Goal: Task Accomplishment & Management: Complete application form

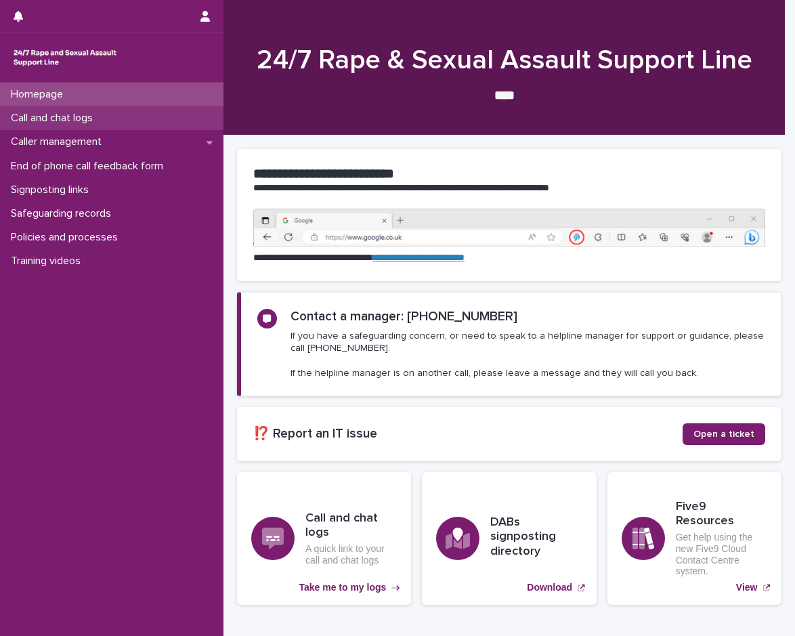
click at [123, 114] on div "Call and chat logs" at bounding box center [111, 118] width 223 height 24
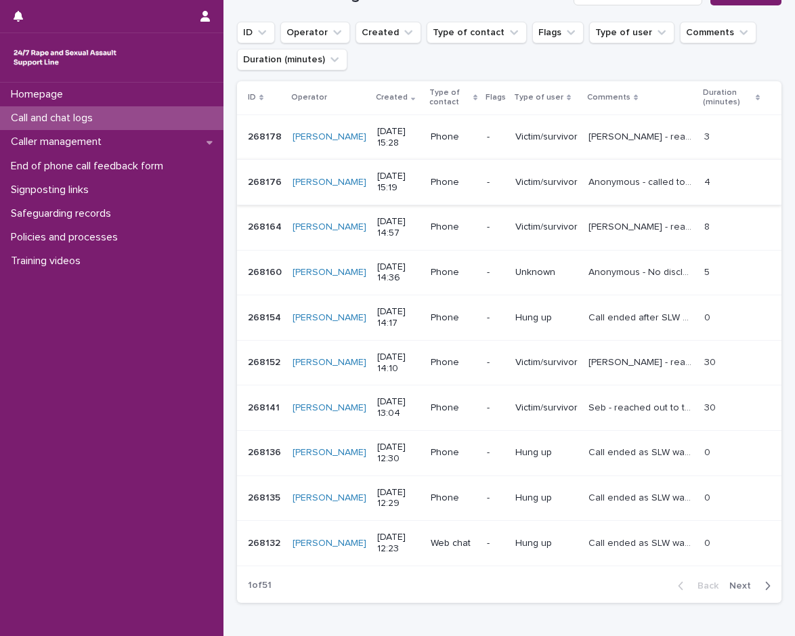
scroll to position [203, 0]
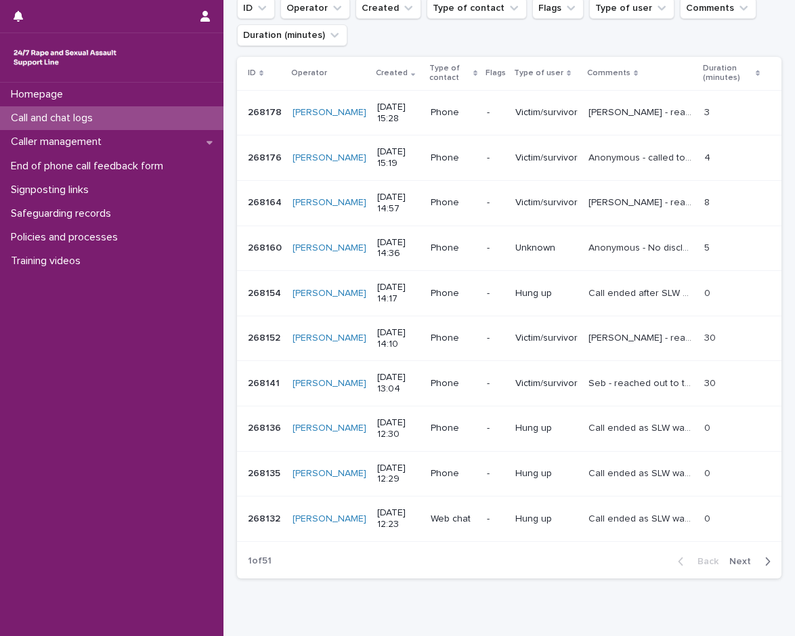
click at [734, 566] on button "Next" at bounding box center [753, 561] width 58 height 12
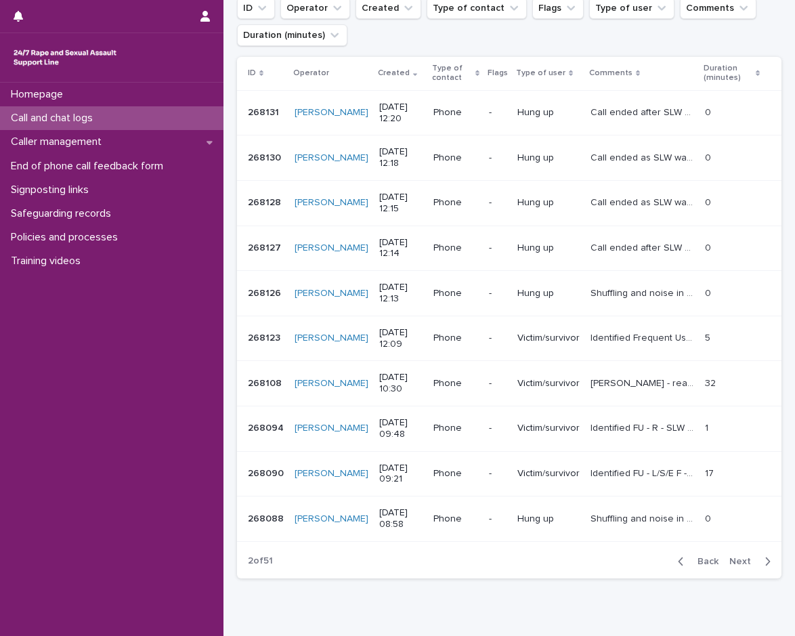
click at [729, 565] on span "Next" at bounding box center [744, 560] width 30 height 9
click at [701, 555] on button "Back" at bounding box center [695, 561] width 57 height 12
click at [695, 561] on span "Back" at bounding box center [703, 560] width 29 height 9
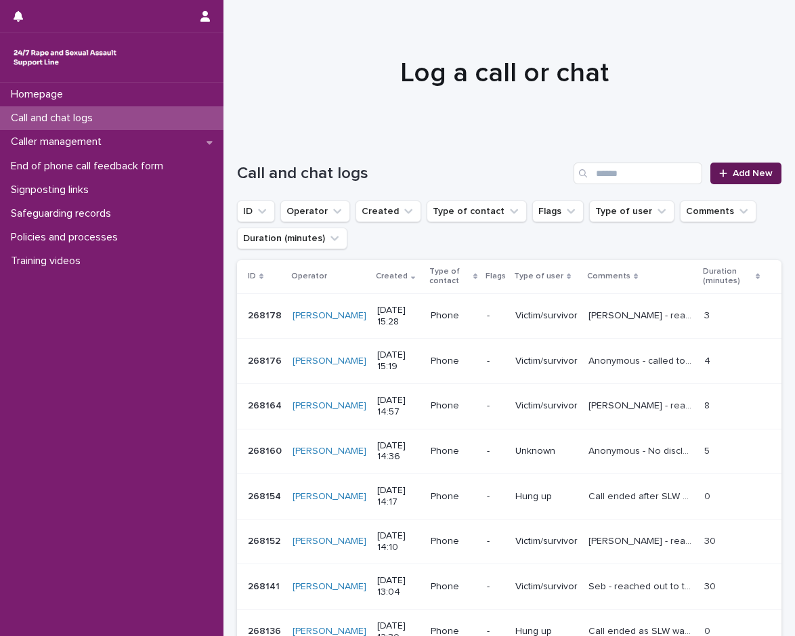
click at [740, 171] on span "Add New" at bounding box center [752, 173] width 40 height 9
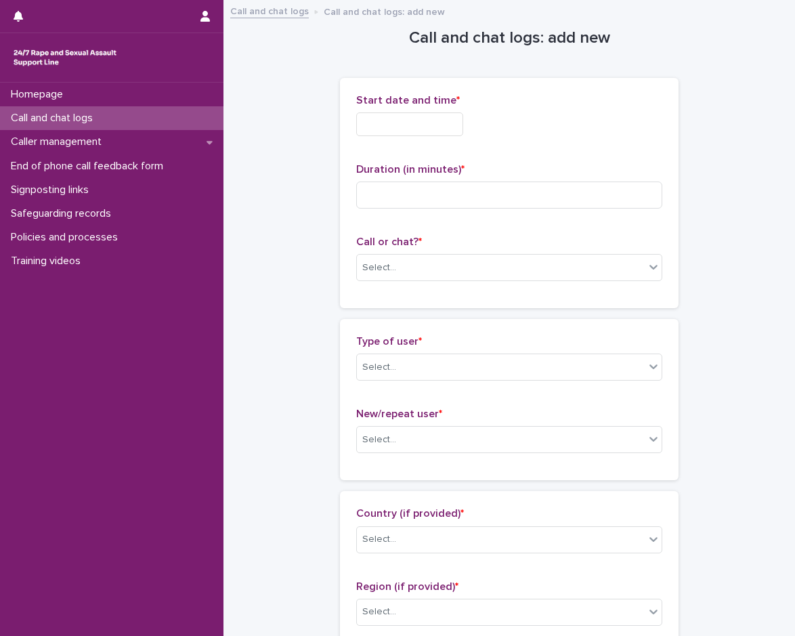
click at [340, 125] on div "Start date and time * Duration (in minutes) * Call or chat? * Select..." at bounding box center [509, 193] width 338 height 230
click at [379, 131] on input "text" at bounding box center [409, 124] width 107 height 24
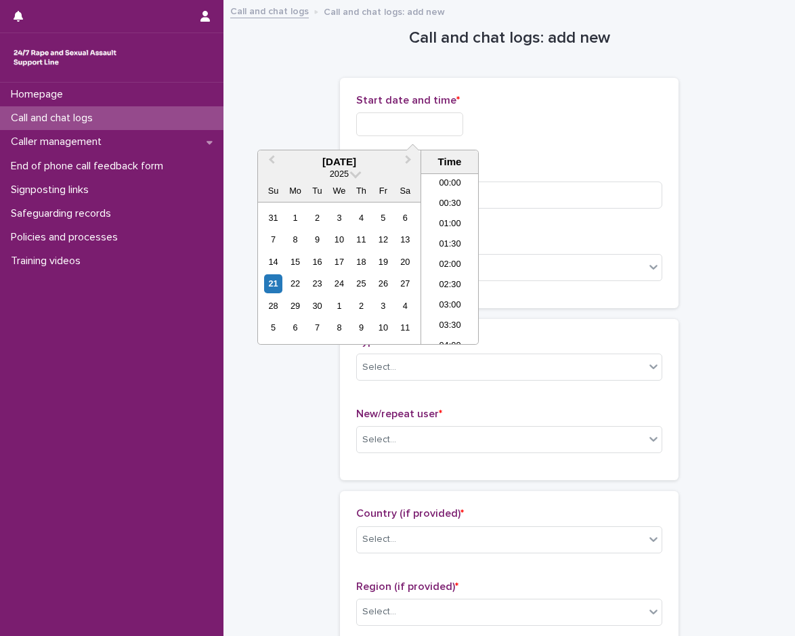
scroll to position [250, 0]
click at [456, 267] on li "08:00" at bounding box center [450, 258] width 58 height 20
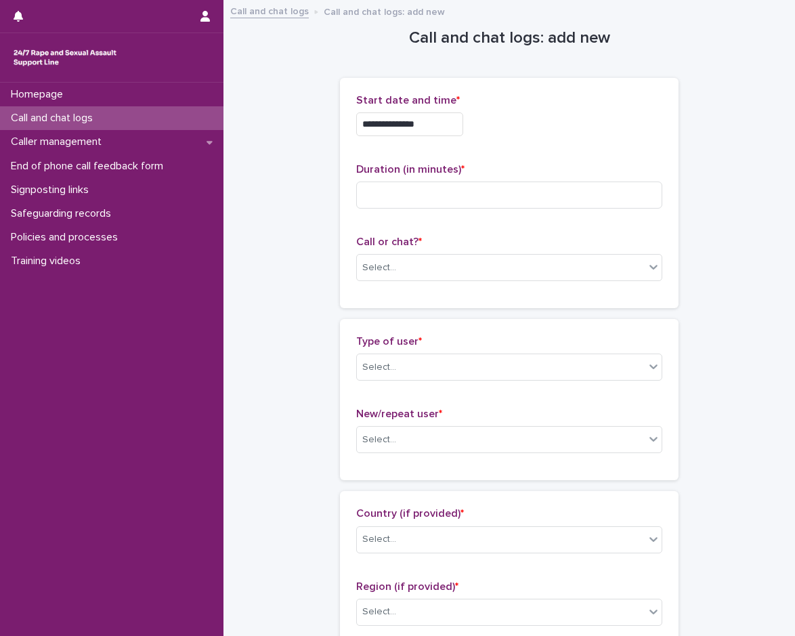
click at [446, 123] on input "**********" at bounding box center [409, 124] width 107 height 24
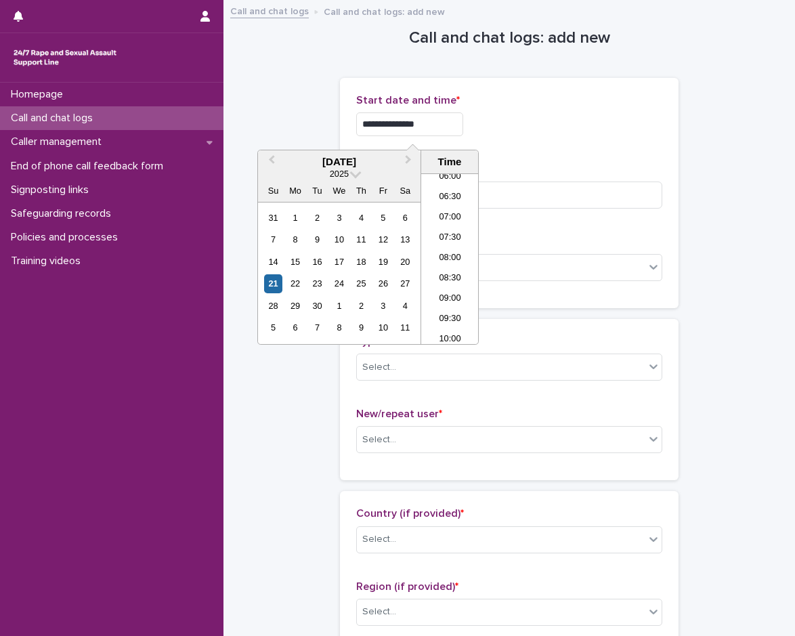
type input "**********"
click at [520, 107] on div "**********" at bounding box center [509, 120] width 306 height 53
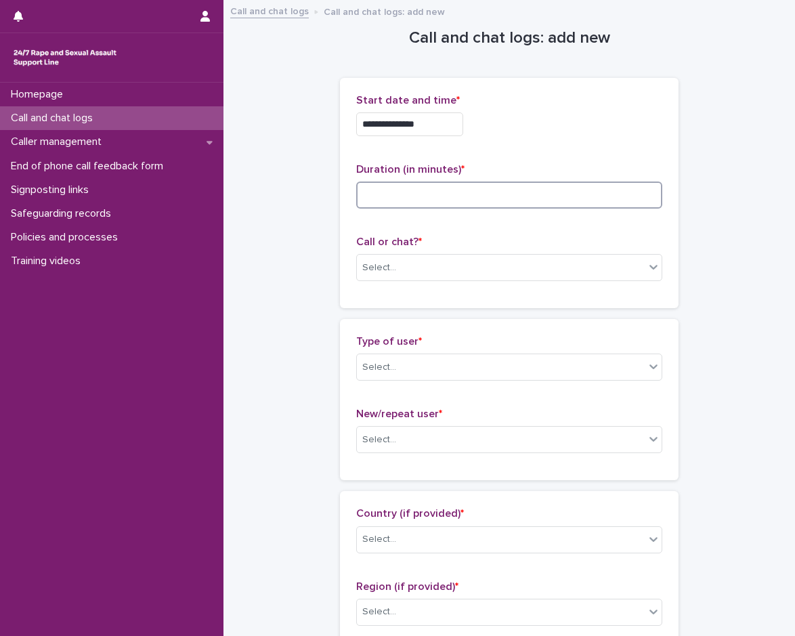
click at [477, 191] on input at bounding box center [509, 194] width 306 height 27
type input "*"
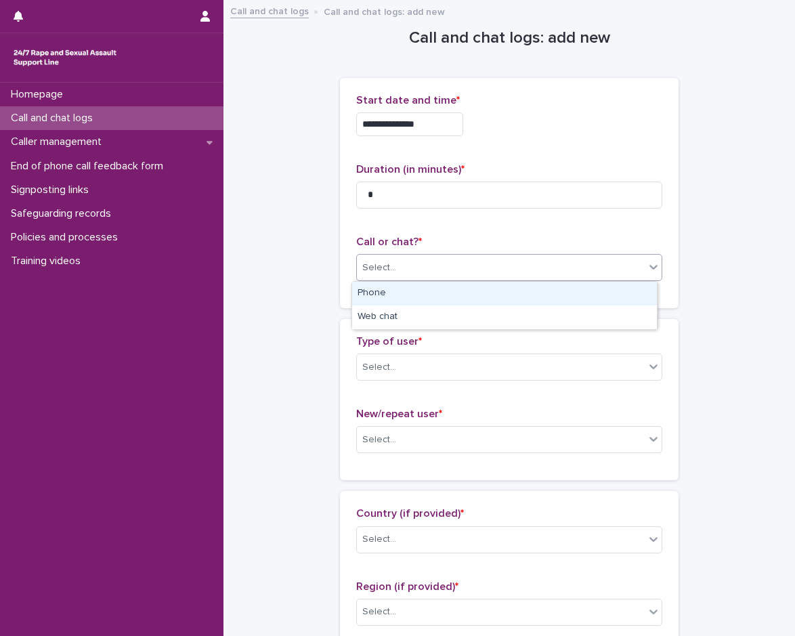
click at [405, 262] on div "Select..." at bounding box center [501, 268] width 288 height 22
click at [401, 292] on div "Phone" at bounding box center [504, 294] width 305 height 24
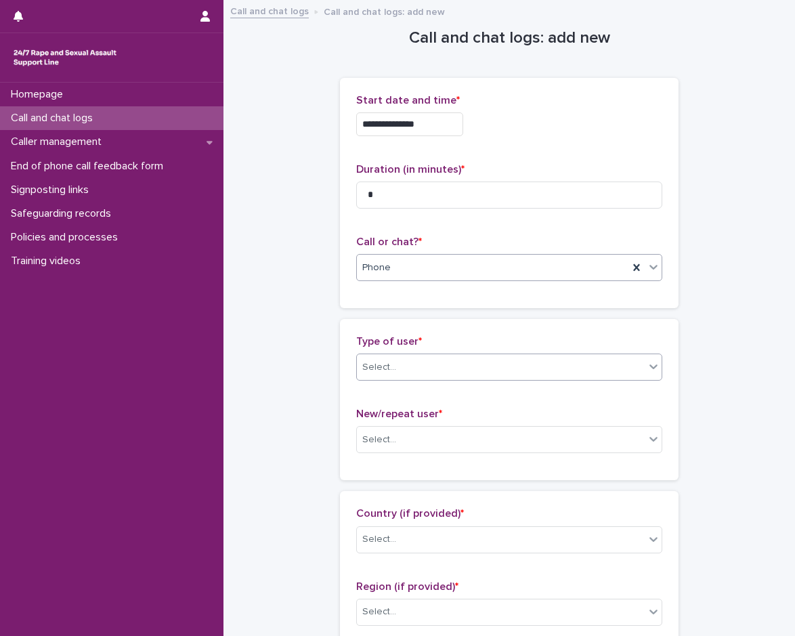
click at [418, 374] on div "Select..." at bounding box center [501, 367] width 288 height 22
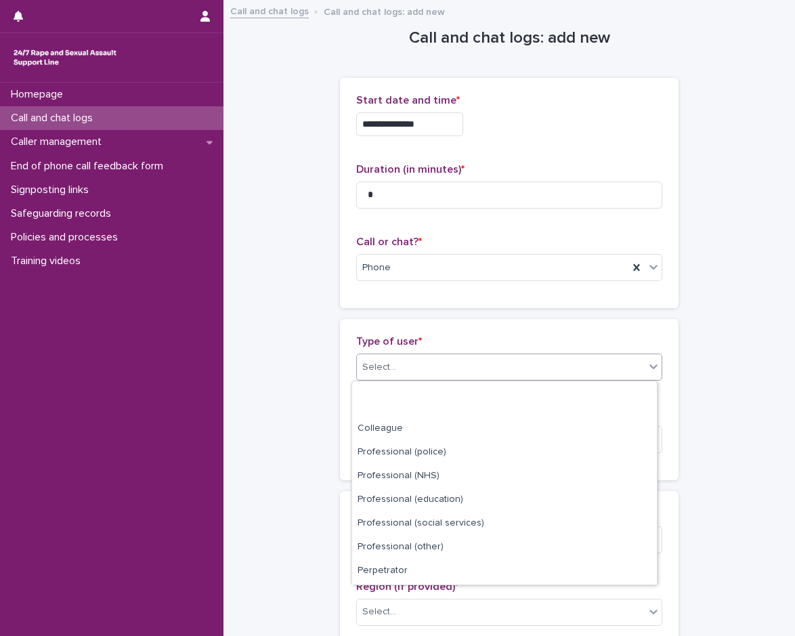
scroll to position [152, 0]
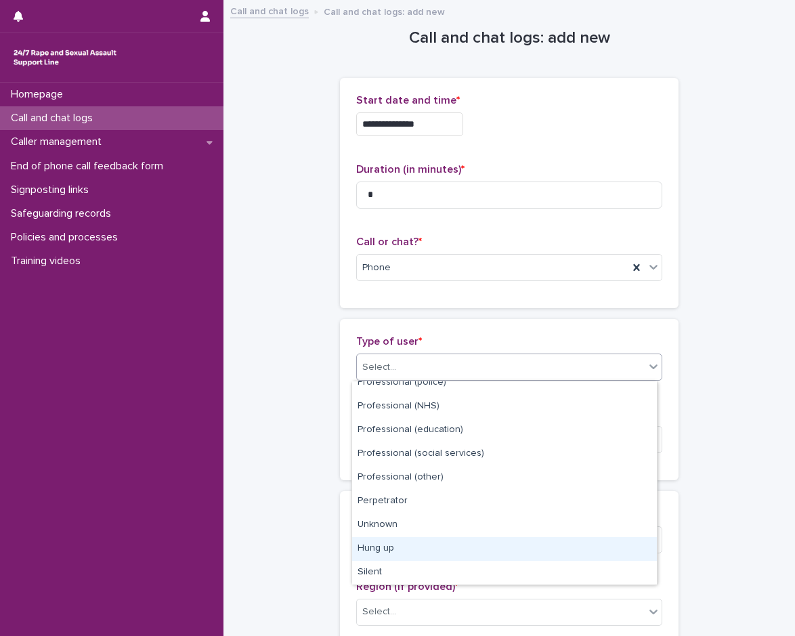
drag, startPoint x: 421, startPoint y: 534, endPoint x: 418, endPoint y: 478, distance: 56.2
click at [418, 549] on div "Hung up" at bounding box center [504, 549] width 305 height 24
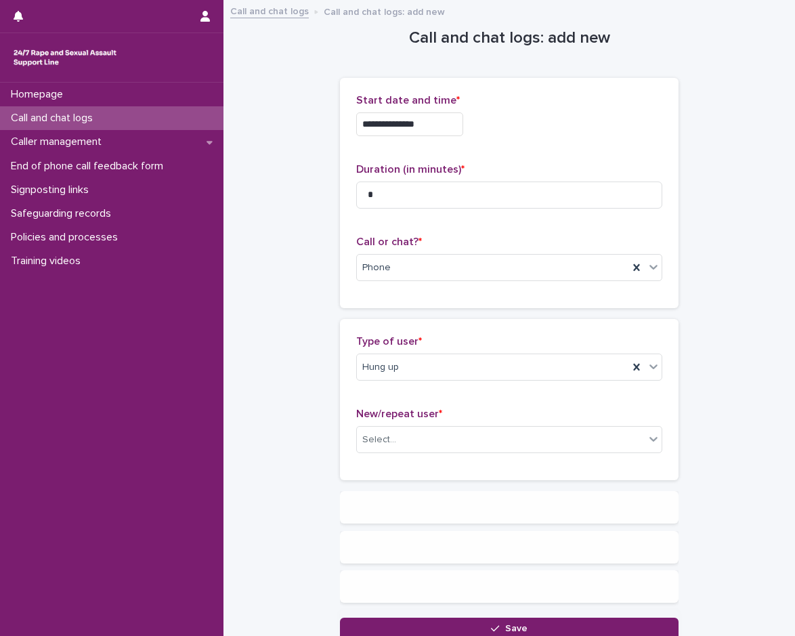
click at [418, 419] on span "New/repeat user *" at bounding box center [399, 413] width 86 height 11
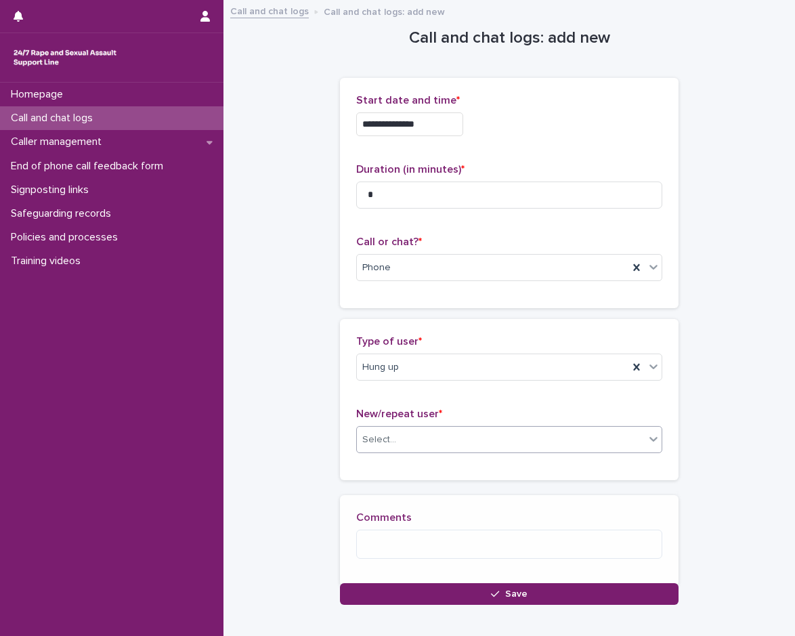
click at [418, 443] on div "Select..." at bounding box center [501, 439] width 288 height 22
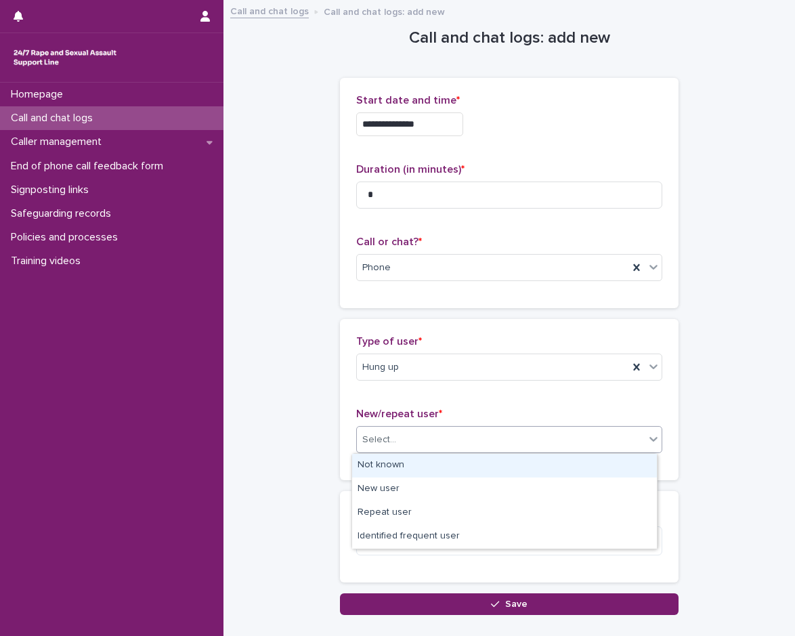
click at [410, 462] on div "Not known" at bounding box center [504, 465] width 305 height 24
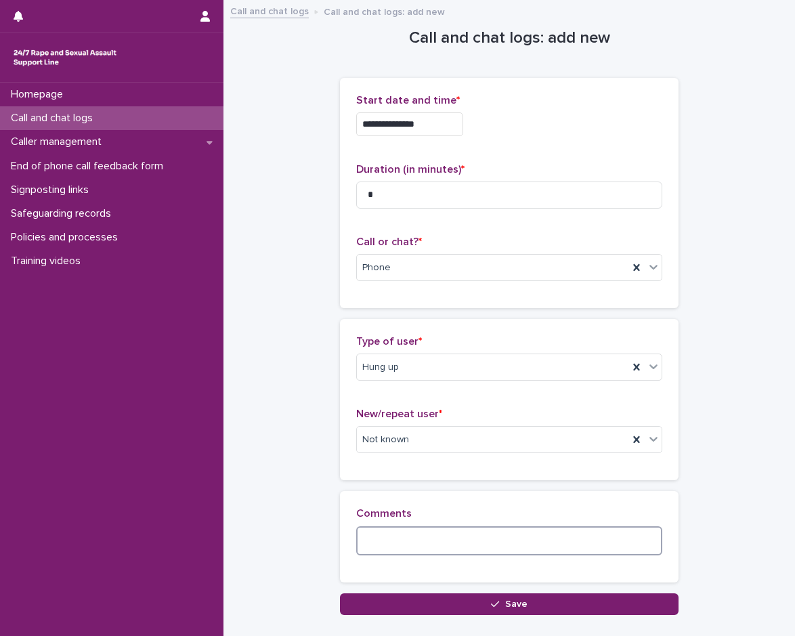
click at [408, 546] on textarea at bounding box center [509, 540] width 306 height 29
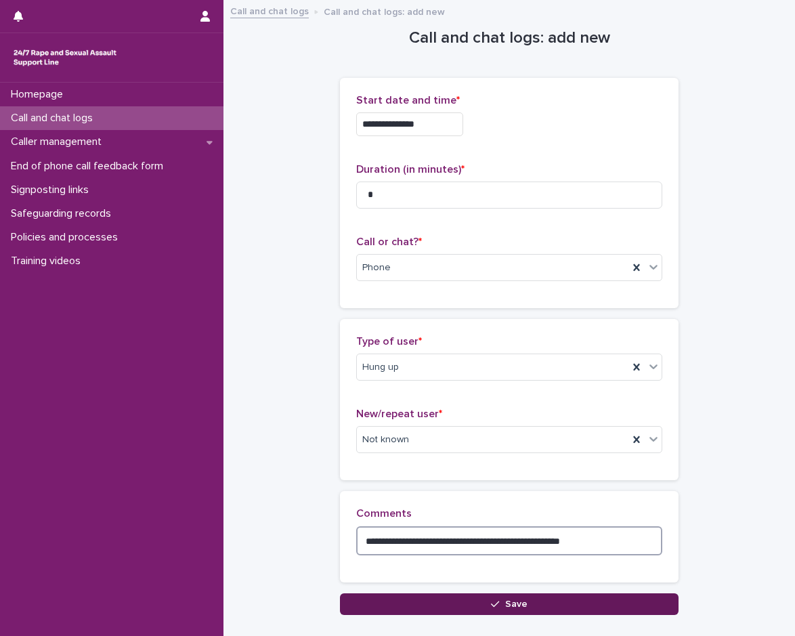
type textarea "**********"
click at [531, 607] on button "Save" at bounding box center [509, 604] width 338 height 22
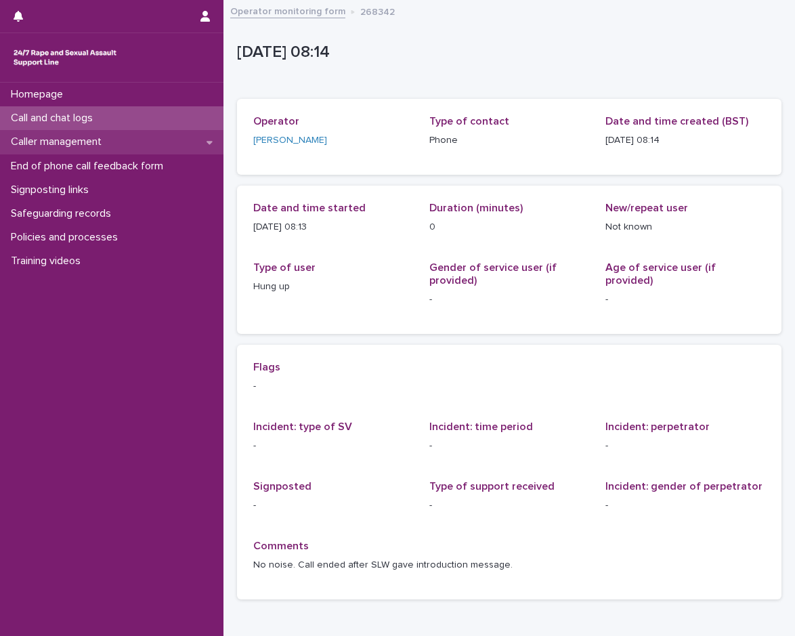
click at [102, 141] on p "Caller management" at bounding box center [58, 141] width 107 height 13
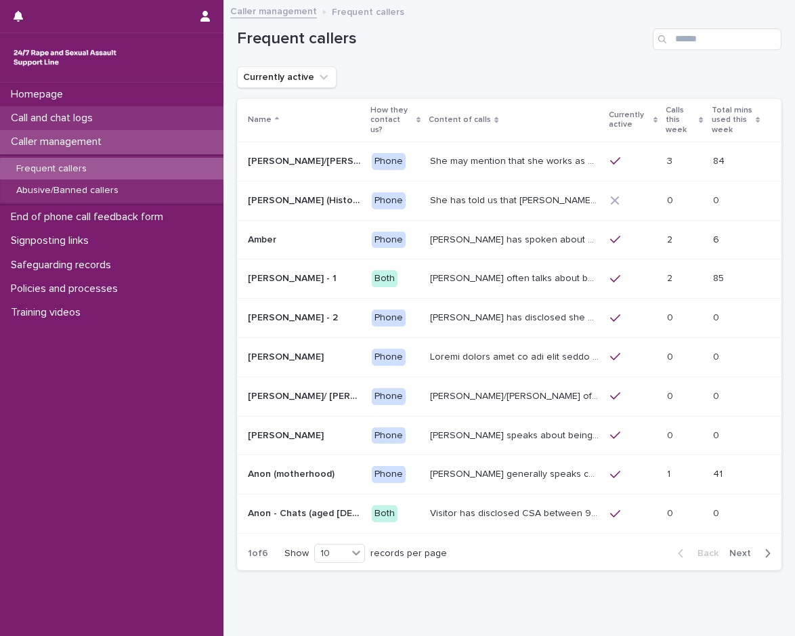
click at [93, 118] on p "Call and chat logs" at bounding box center [54, 118] width 98 height 13
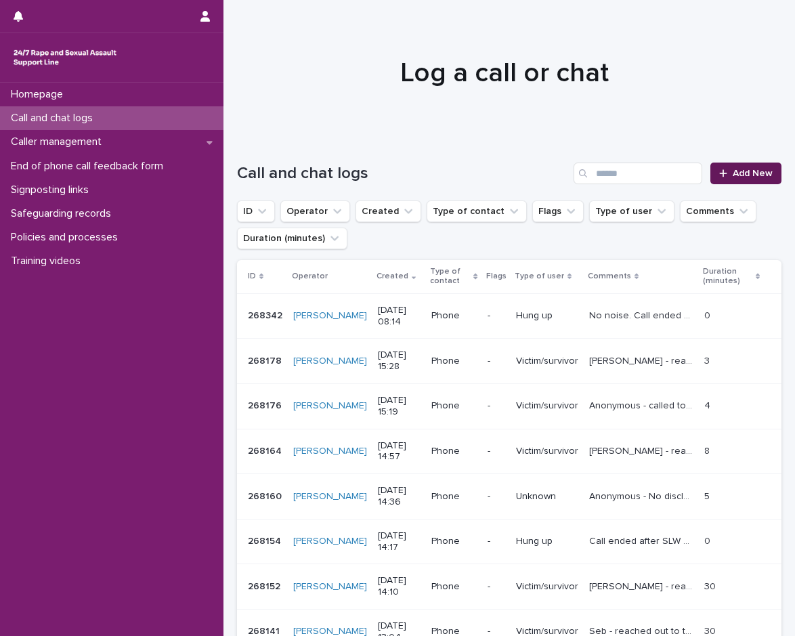
click at [732, 170] on span "Add New" at bounding box center [752, 173] width 40 height 9
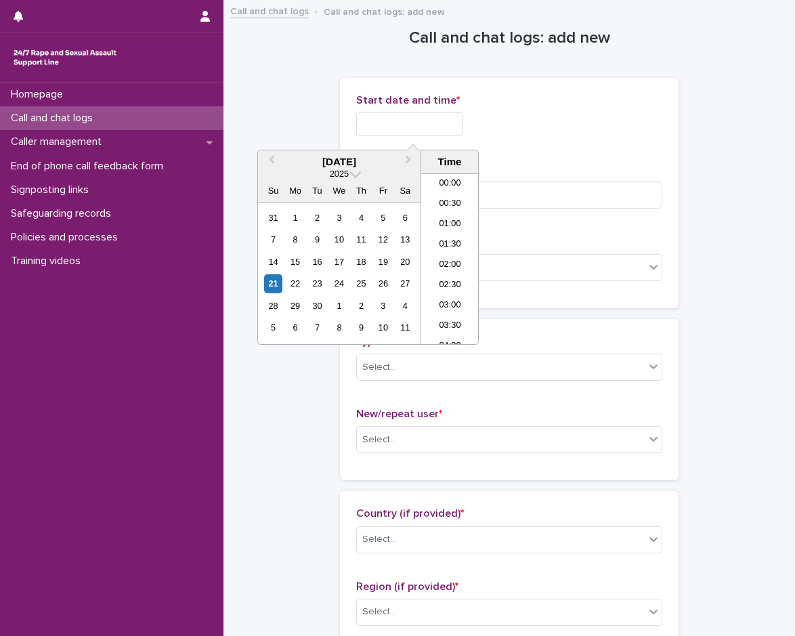
click at [395, 118] on input "text" at bounding box center [409, 124] width 107 height 24
click at [460, 259] on li "08:00" at bounding box center [450, 258] width 58 height 20
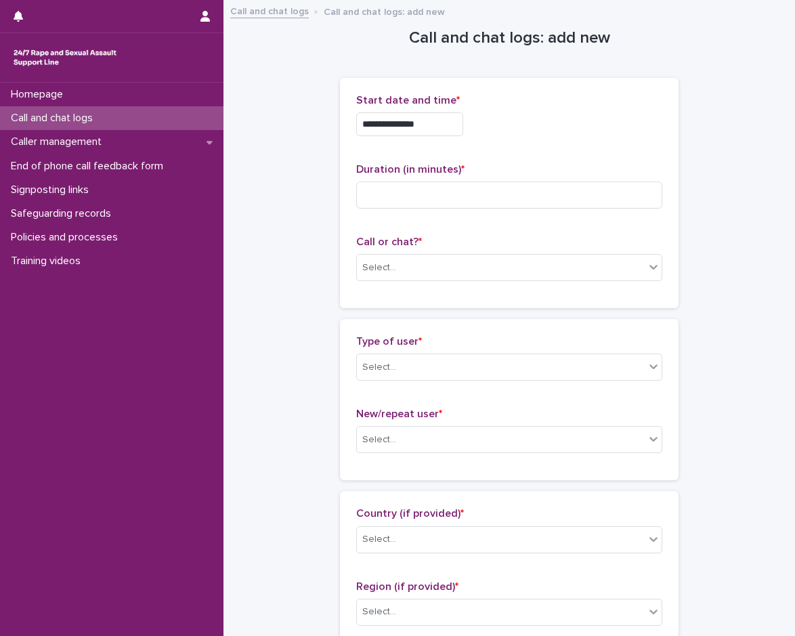
click at [456, 133] on input "**********" at bounding box center [409, 124] width 107 height 24
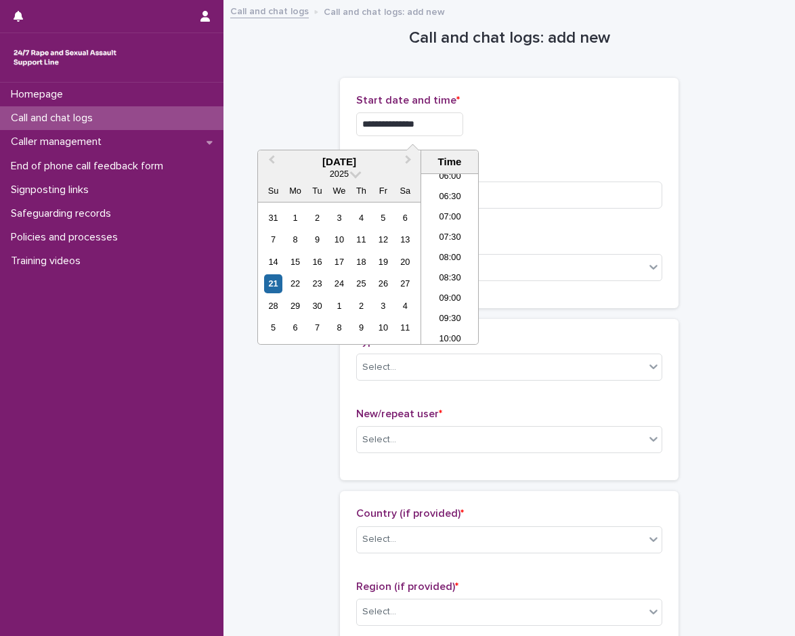
type input "**********"
click at [560, 139] on div "**********" at bounding box center [509, 120] width 306 height 53
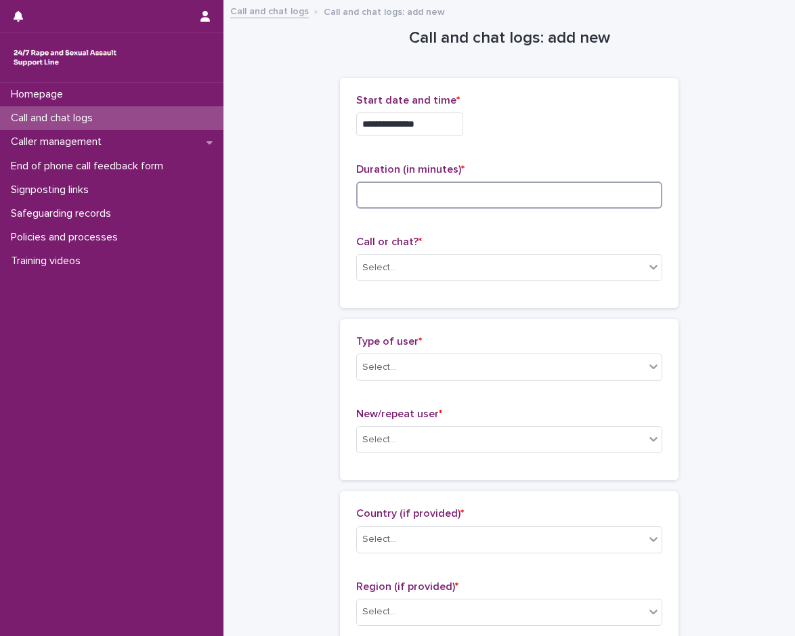
click at [458, 189] on input at bounding box center [509, 194] width 306 height 27
type input "*"
click at [449, 270] on div "Select..." at bounding box center [501, 268] width 288 height 22
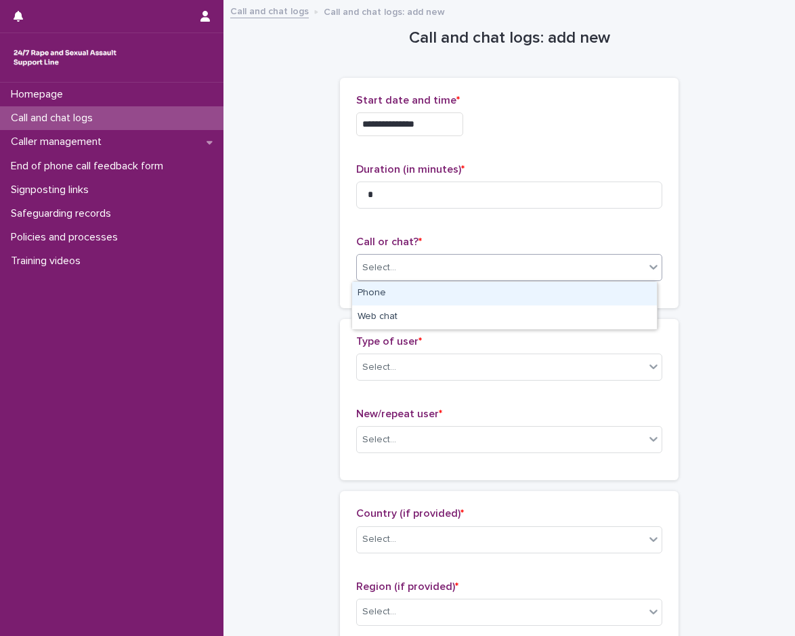
click at [413, 290] on div "Phone" at bounding box center [504, 294] width 305 height 24
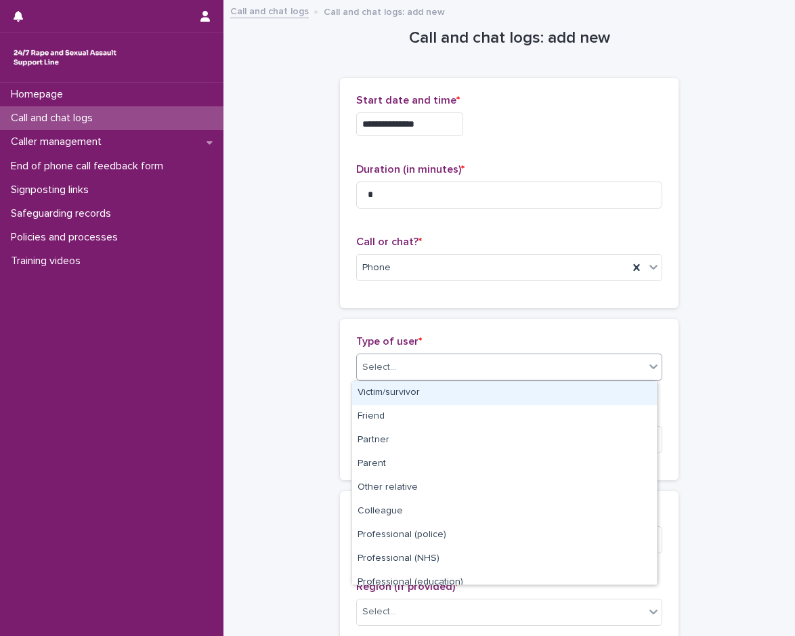
click at [426, 369] on div "Select..." at bounding box center [501, 367] width 288 height 22
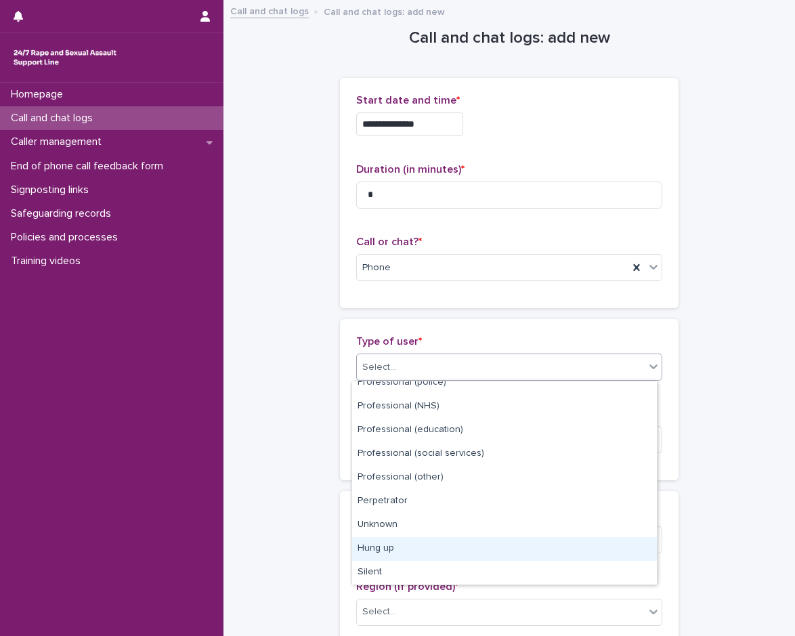
scroll to position [0, 0]
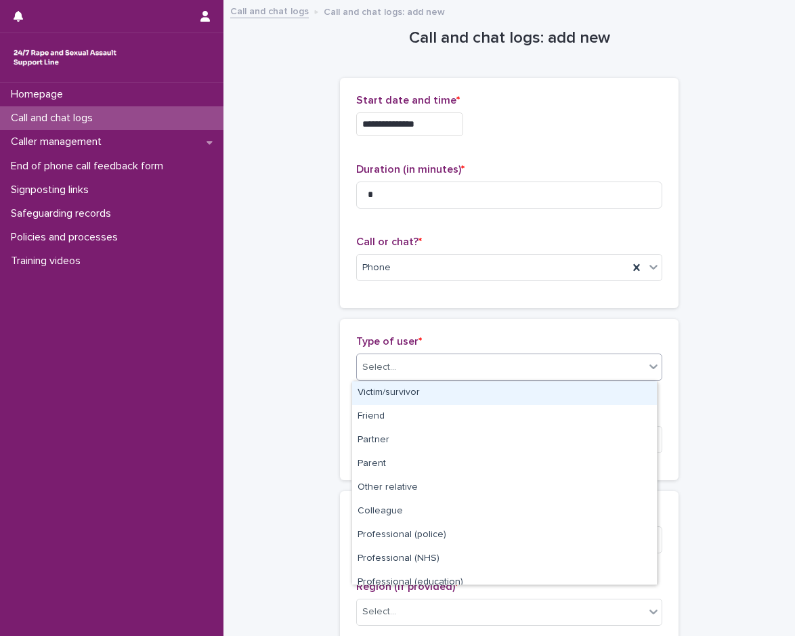
click at [422, 385] on div "Victim/survivor" at bounding box center [504, 393] width 305 height 24
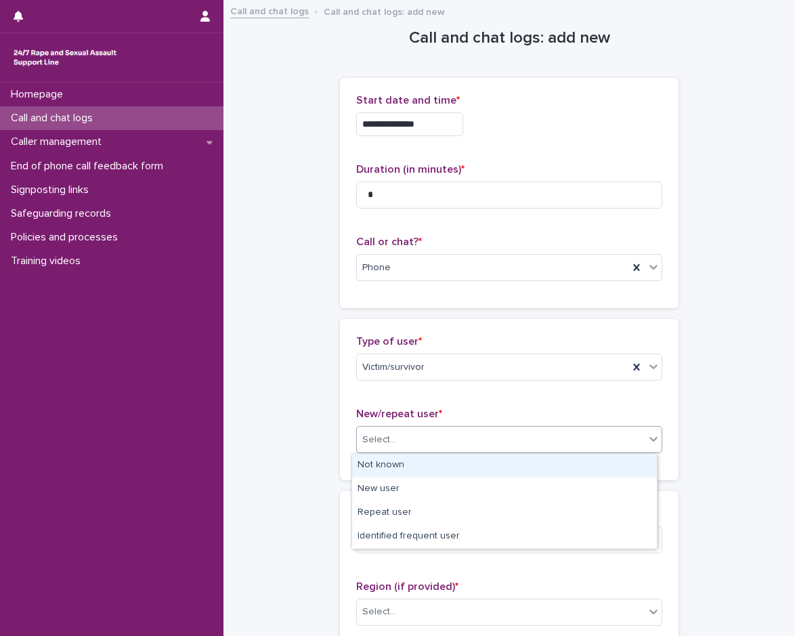
click at [435, 439] on div "Select..." at bounding box center [501, 439] width 288 height 22
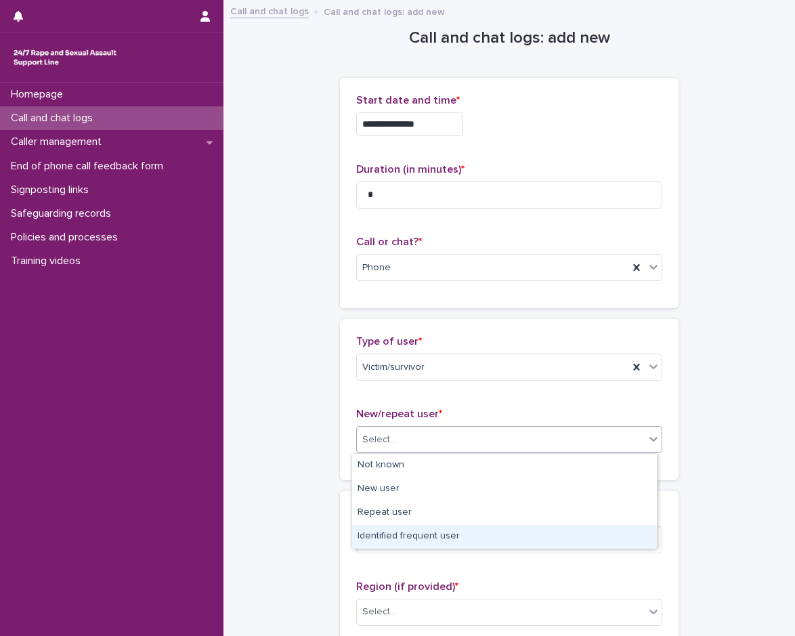
click at [418, 532] on div "Identified frequent user" at bounding box center [504, 537] width 305 height 24
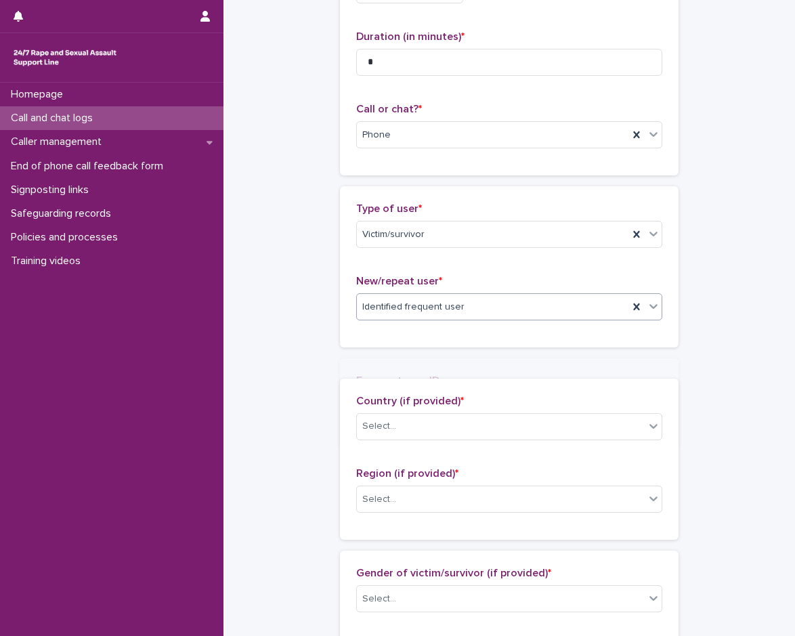
scroll to position [135, 0]
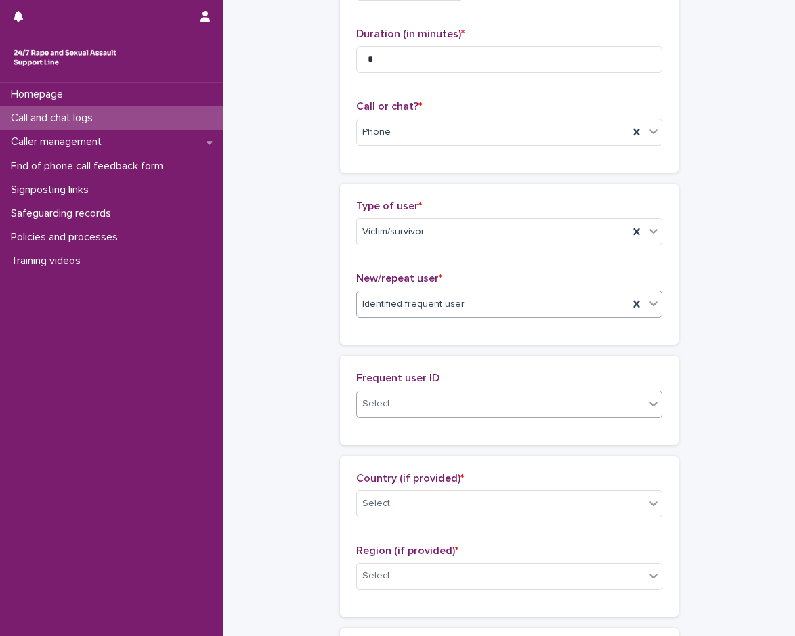
click at [426, 397] on div "Select..." at bounding box center [501, 404] width 288 height 22
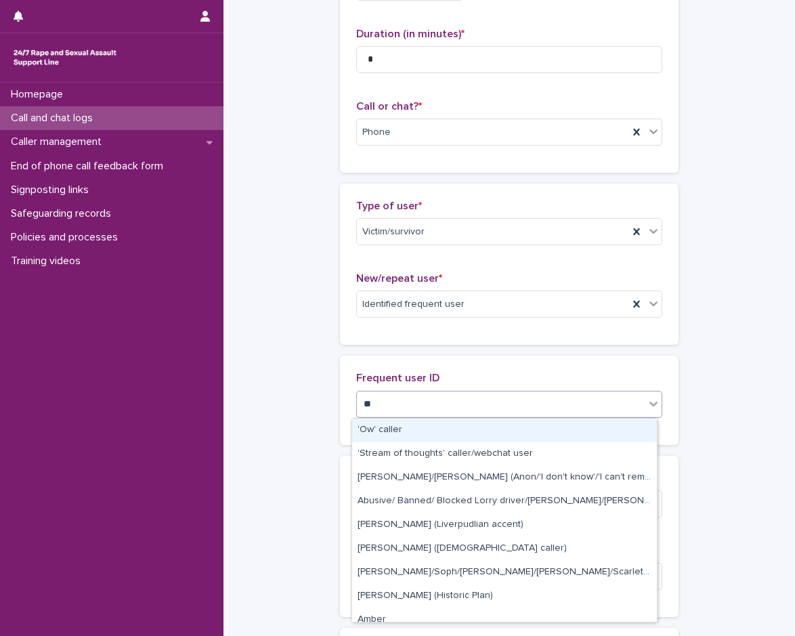
type input "***"
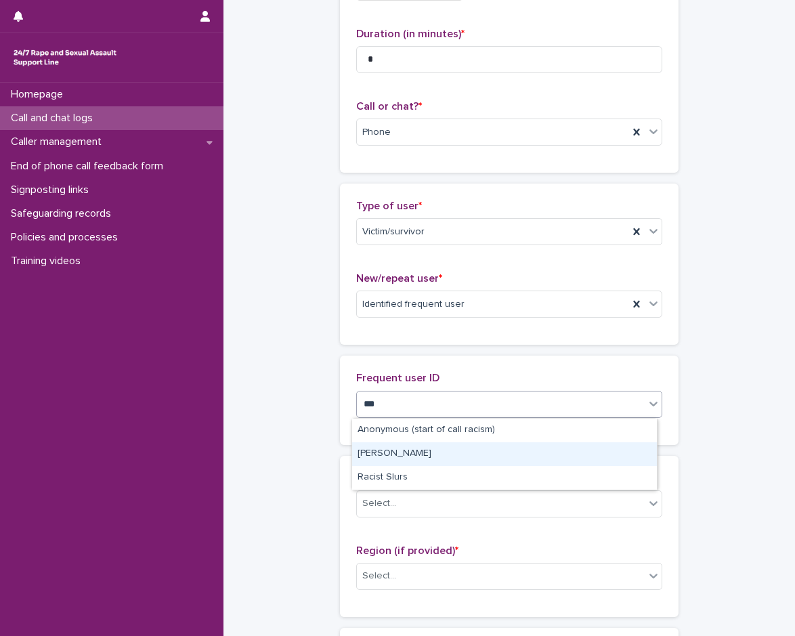
click at [422, 459] on div "[PERSON_NAME]" at bounding box center [504, 454] width 305 height 24
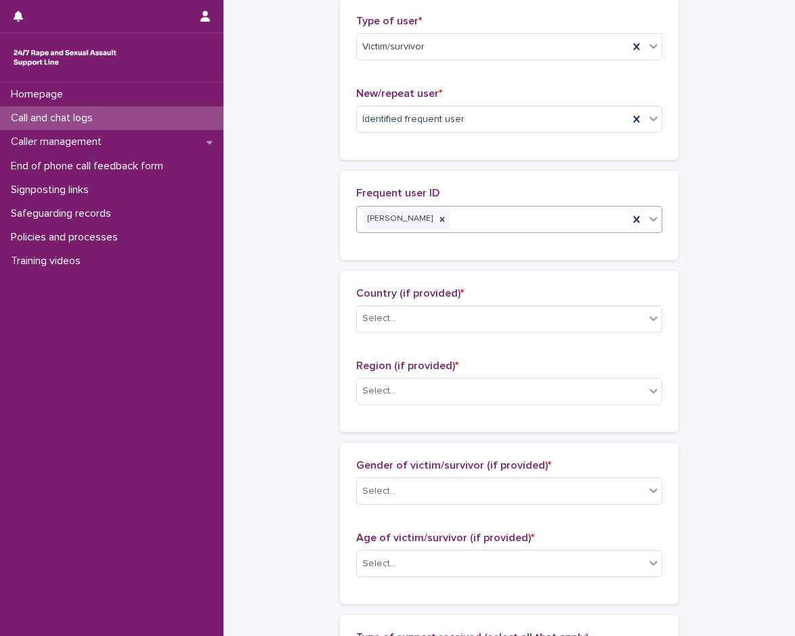
scroll to position [338, 0]
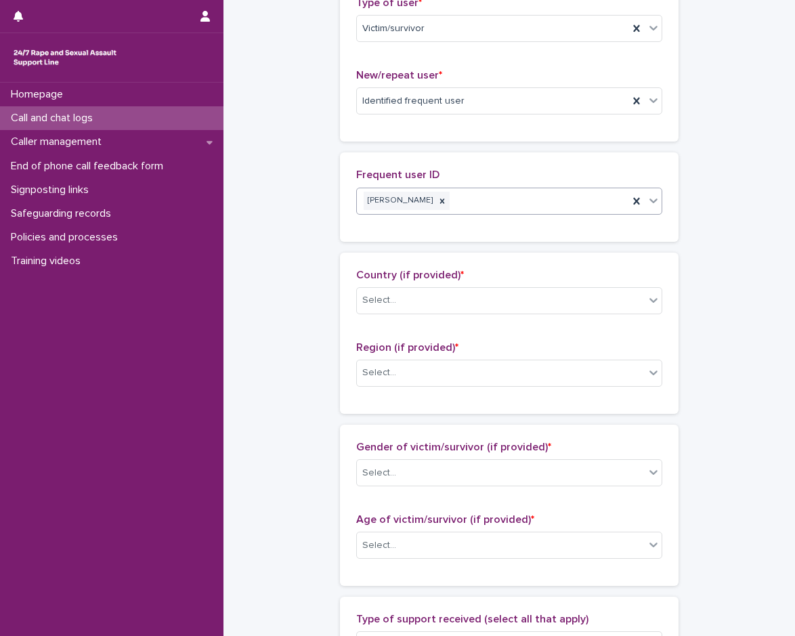
click at [441, 317] on div "Country (if provided) * Select..." at bounding box center [509, 297] width 306 height 56
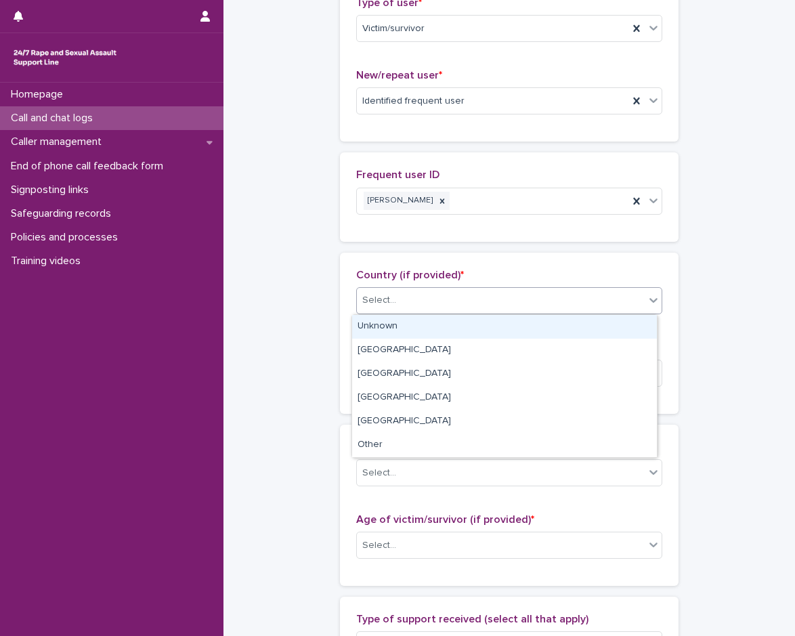
click at [441, 313] on div "Select..." at bounding box center [509, 300] width 306 height 27
drag, startPoint x: 416, startPoint y: 330, endPoint x: 420, endPoint y: 361, distance: 30.7
click at [416, 330] on div "Unknown" at bounding box center [504, 327] width 305 height 24
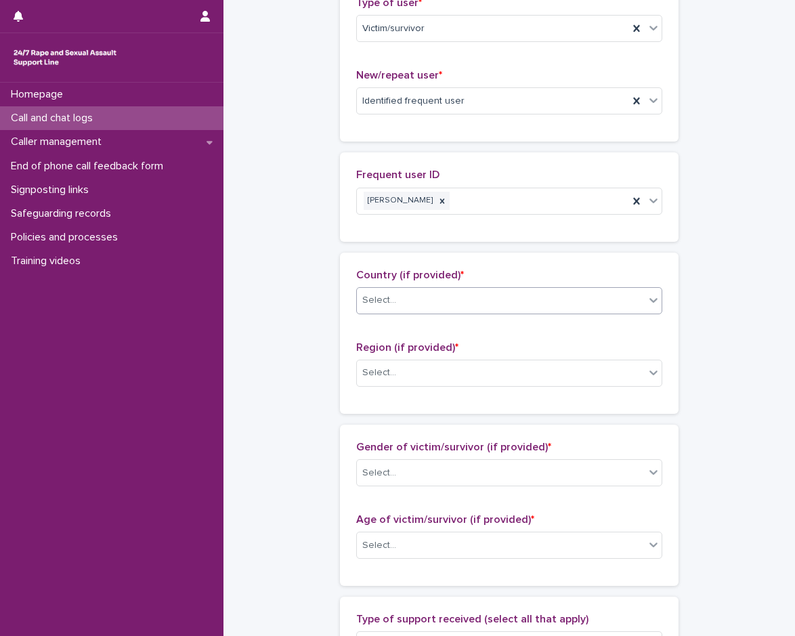
click at [425, 395] on div "Region (if provided) * Select..." at bounding box center [509, 369] width 306 height 56
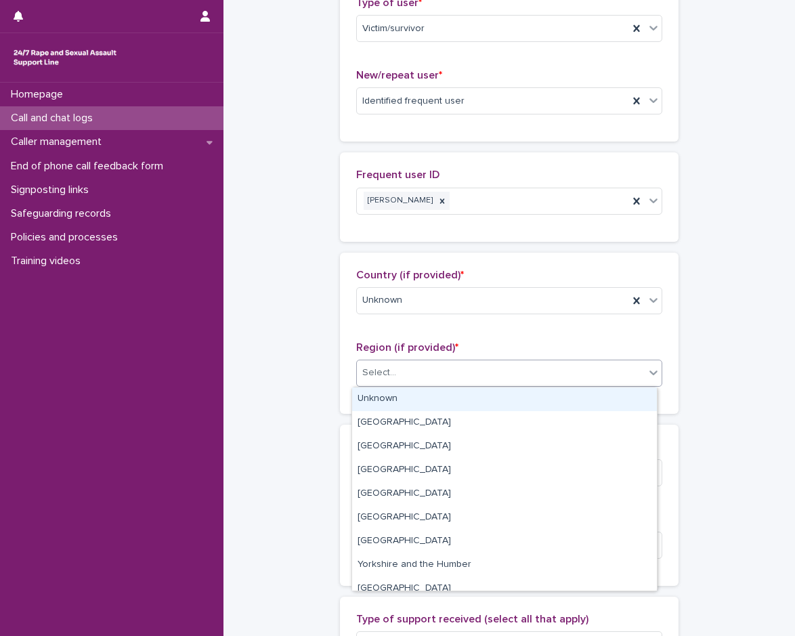
click at [419, 382] on div "Select..." at bounding box center [501, 372] width 288 height 22
click at [413, 401] on div "Unknown" at bounding box center [504, 399] width 305 height 24
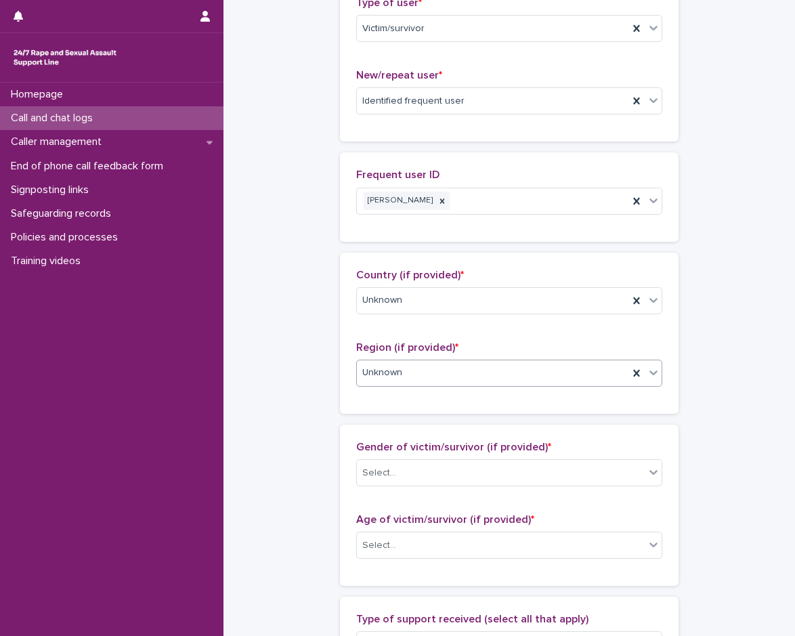
scroll to position [609, 0]
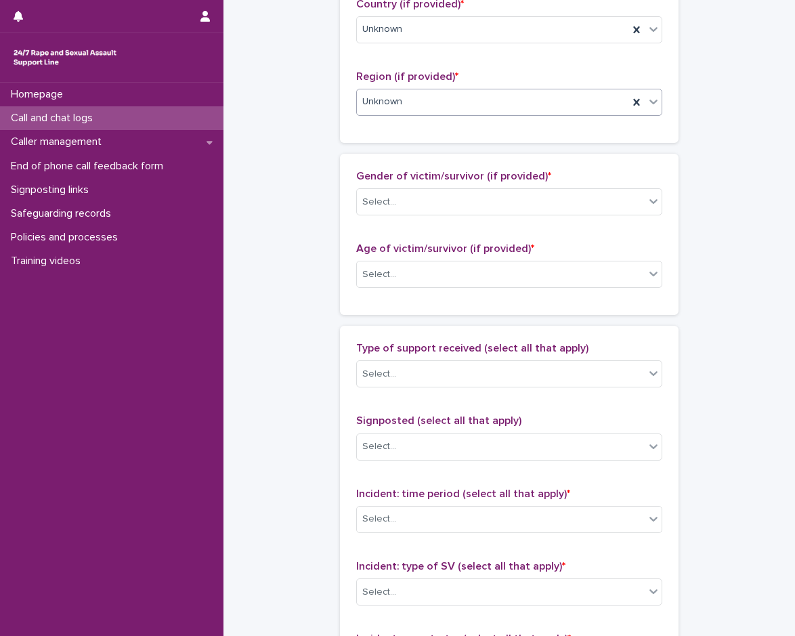
click at [393, 216] on div "Gender of victim/survivor (if provided) * Select..." at bounding box center [509, 198] width 306 height 56
click at [394, 206] on div "Select..." at bounding box center [501, 202] width 288 height 22
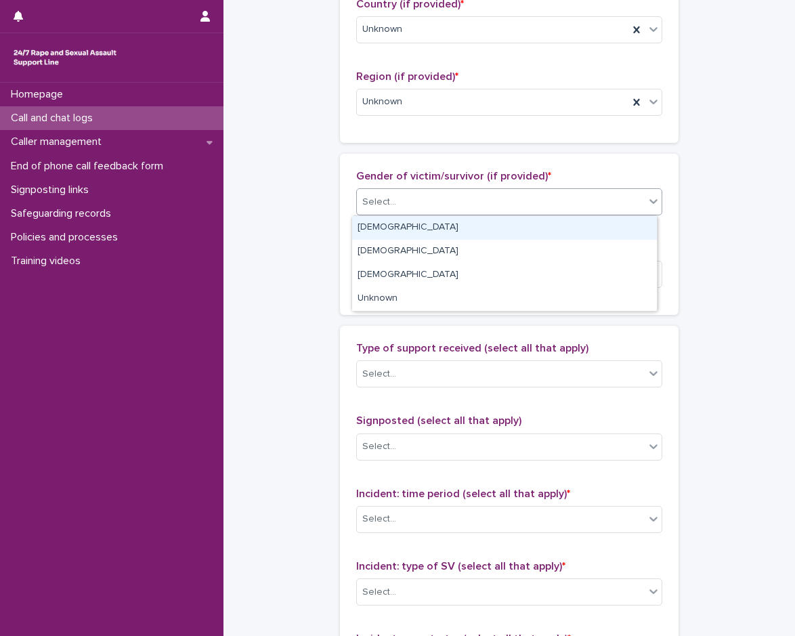
click at [396, 228] on div "Female" at bounding box center [504, 228] width 305 height 24
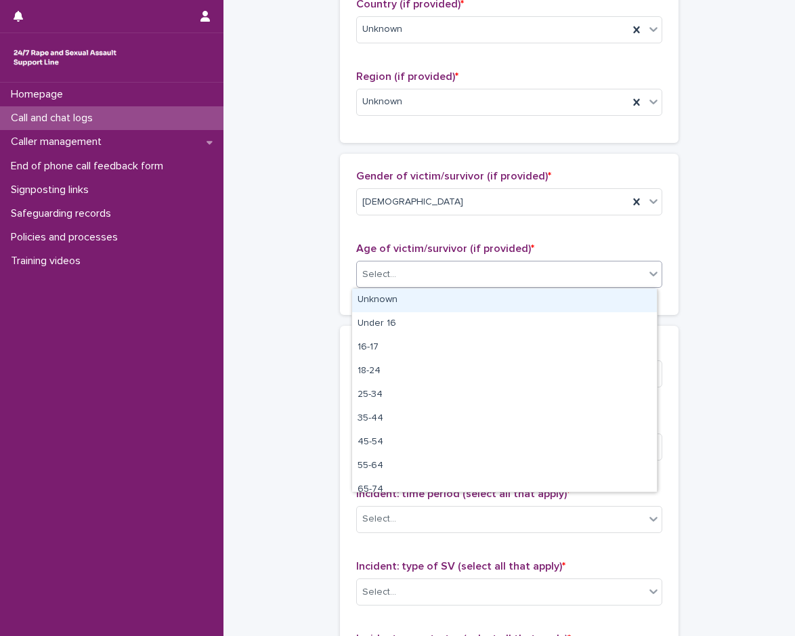
click at [396, 273] on div "Select..." at bounding box center [501, 274] width 288 height 22
click at [395, 292] on div "Unknown" at bounding box center [504, 300] width 305 height 24
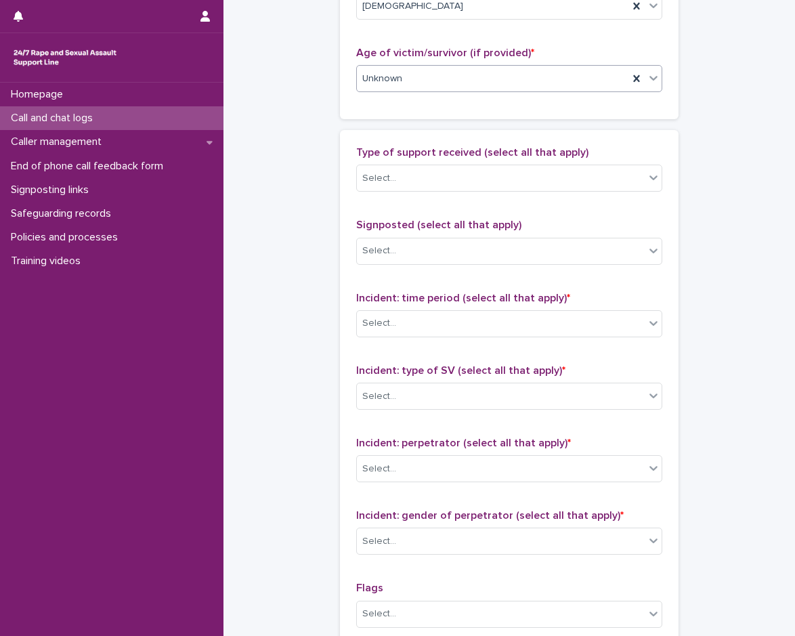
scroll to position [812, 0]
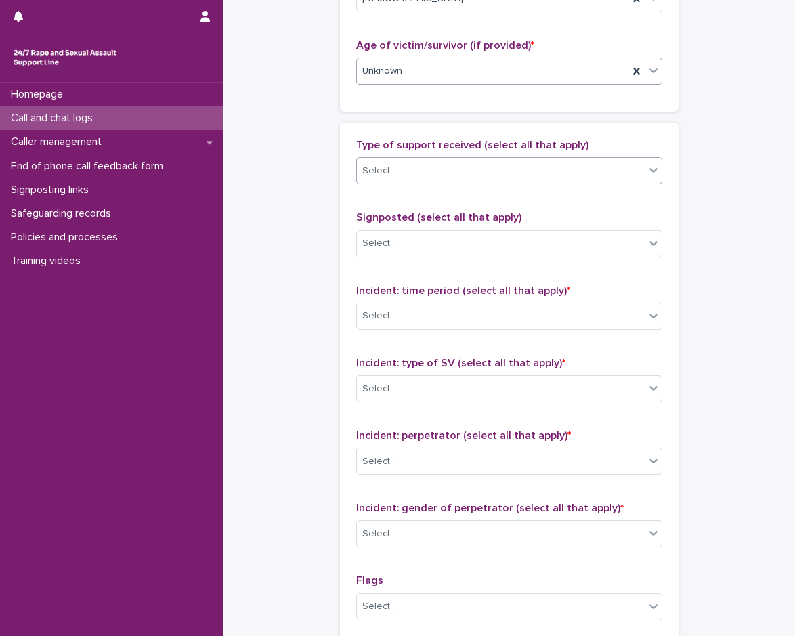
click at [428, 170] on div "Select..." at bounding box center [501, 171] width 288 height 22
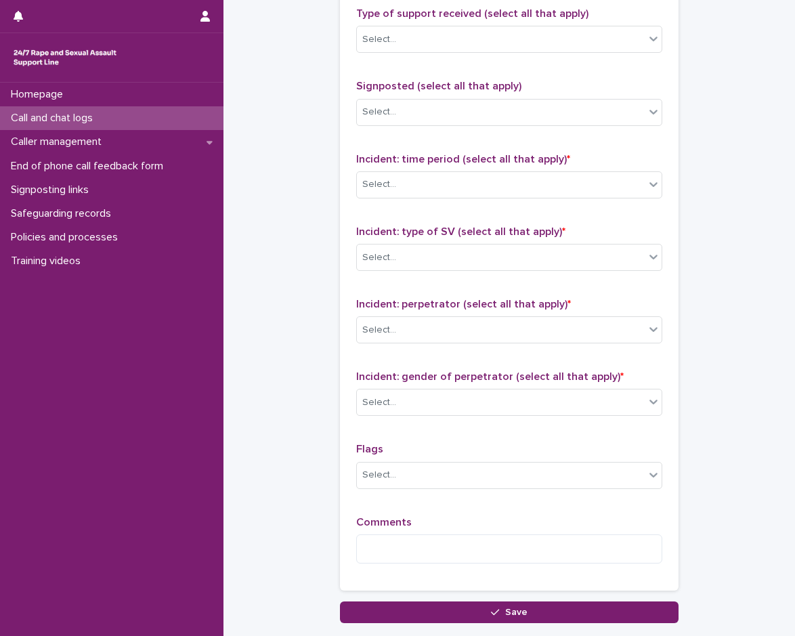
scroll to position [948, 0]
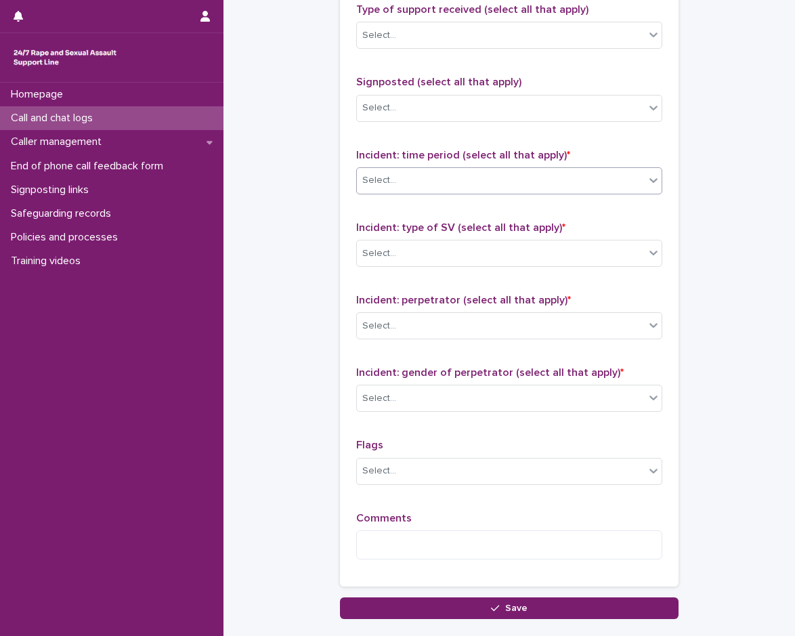
click at [401, 184] on div "Select..." at bounding box center [501, 180] width 288 height 22
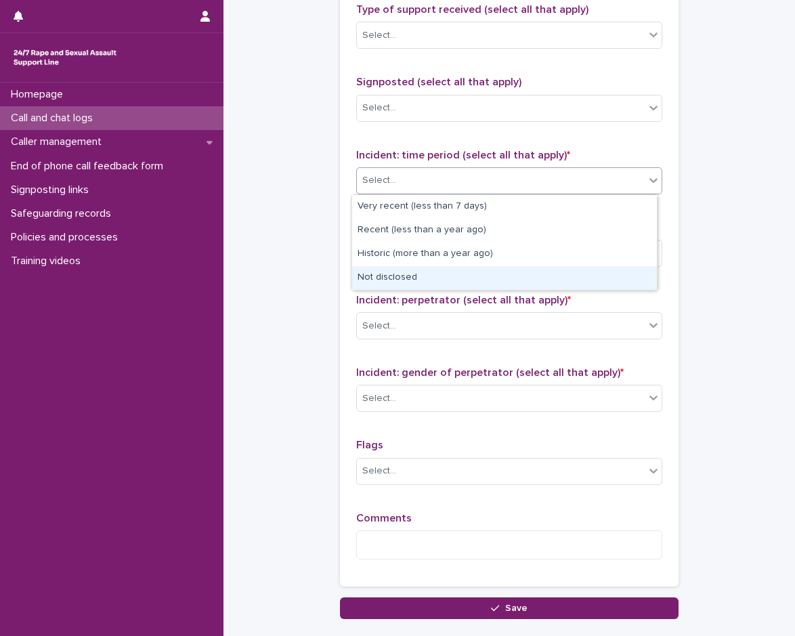
click at [420, 271] on div "Not disclosed" at bounding box center [504, 278] width 305 height 24
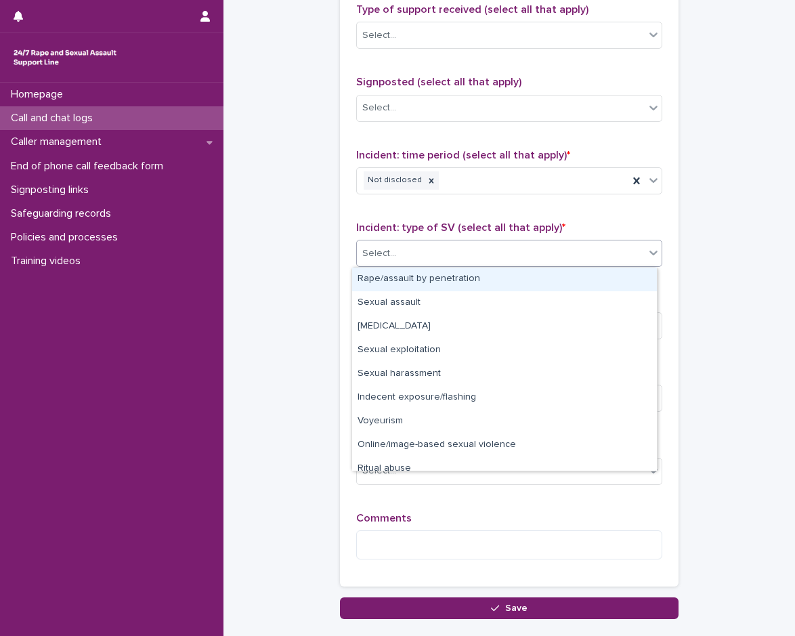
click at [420, 261] on div "Select..." at bounding box center [501, 253] width 288 height 22
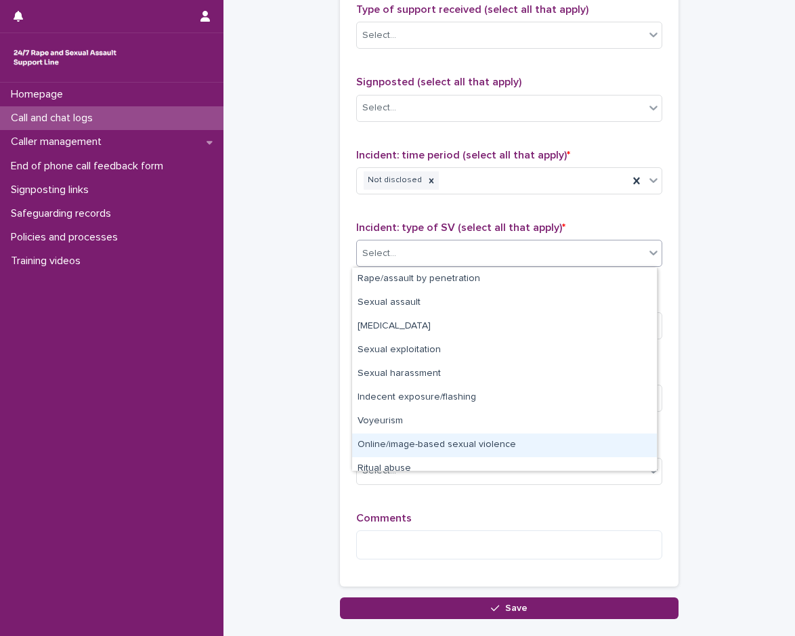
scroll to position [34, 0]
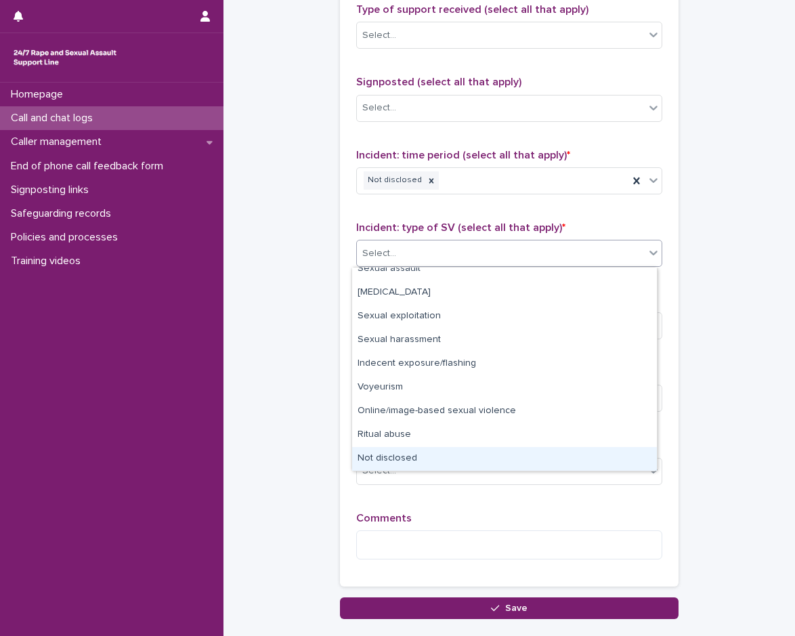
click at [403, 455] on div "Not disclosed" at bounding box center [504, 459] width 305 height 24
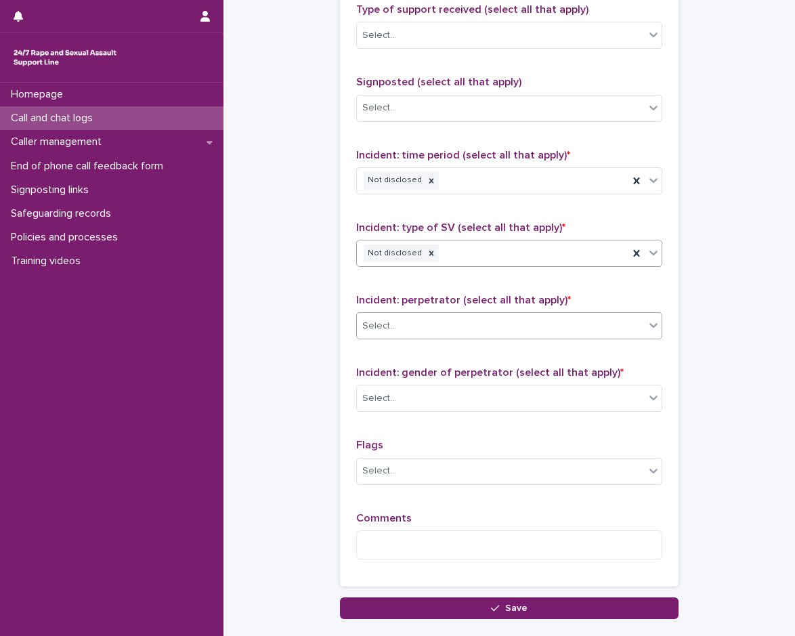
click at [416, 324] on div "Select..." at bounding box center [501, 326] width 288 height 22
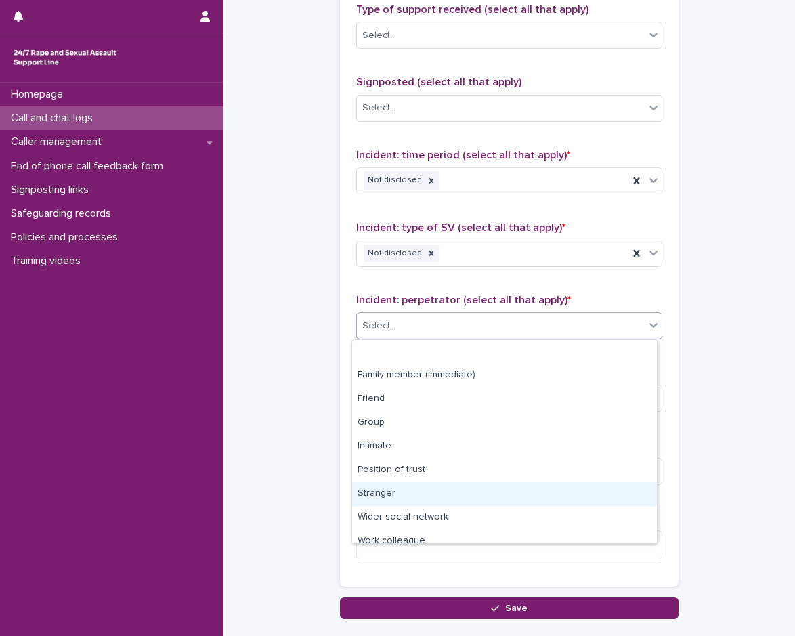
scroll to position [58, 0]
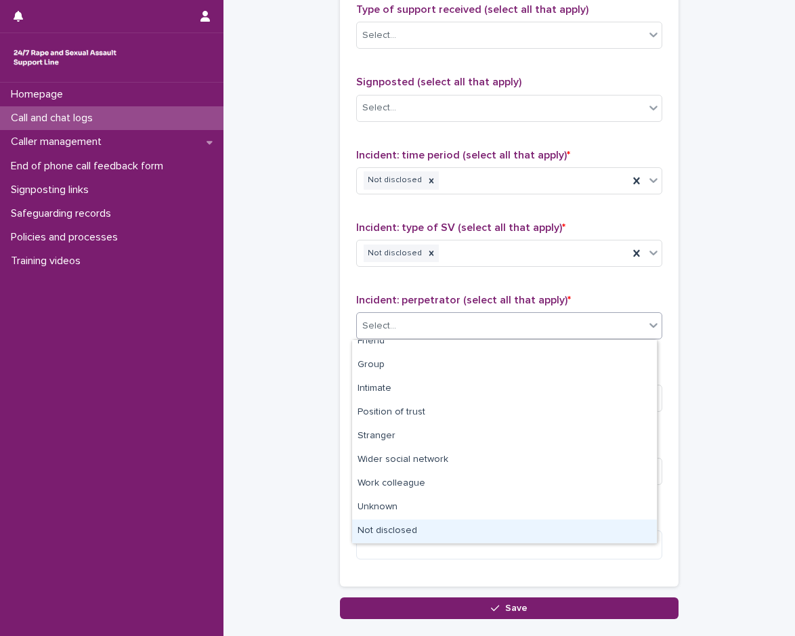
drag, startPoint x: 418, startPoint y: 491, endPoint x: 414, endPoint y: 527, distance: 36.1
click at [414, 527] on div "Not disclosed" at bounding box center [504, 531] width 305 height 24
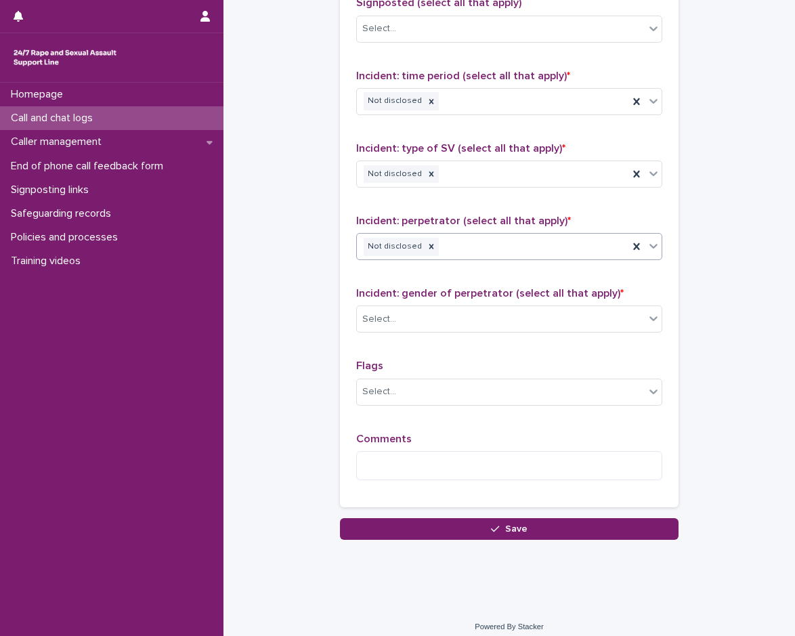
scroll to position [1037, 0]
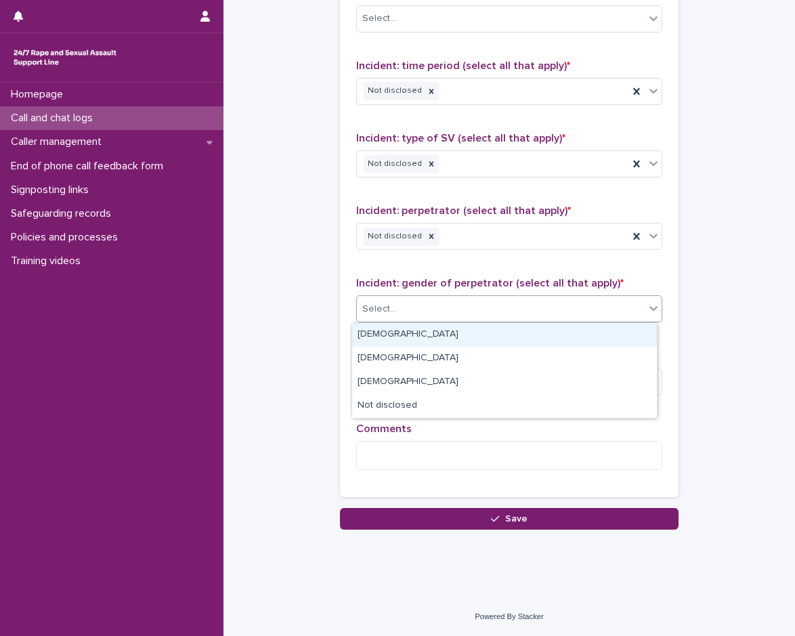
click at [444, 309] on div "Select..." at bounding box center [501, 309] width 288 height 22
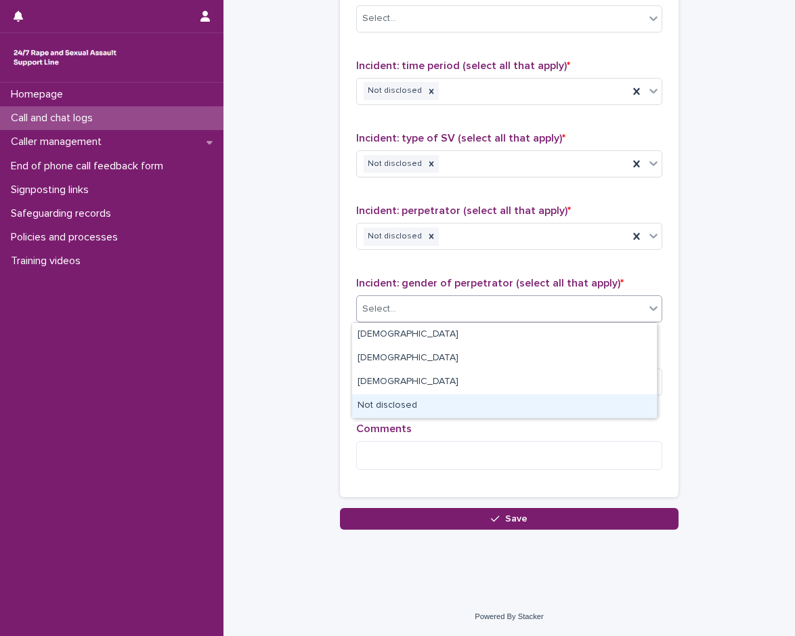
click at [437, 413] on div "Not disclosed" at bounding box center [504, 406] width 305 height 24
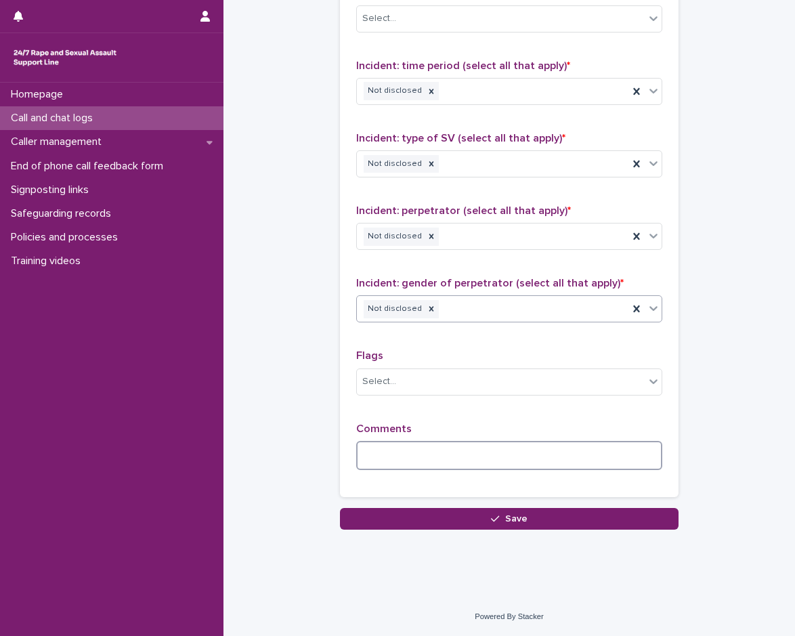
click at [414, 452] on textarea at bounding box center [509, 455] width 306 height 29
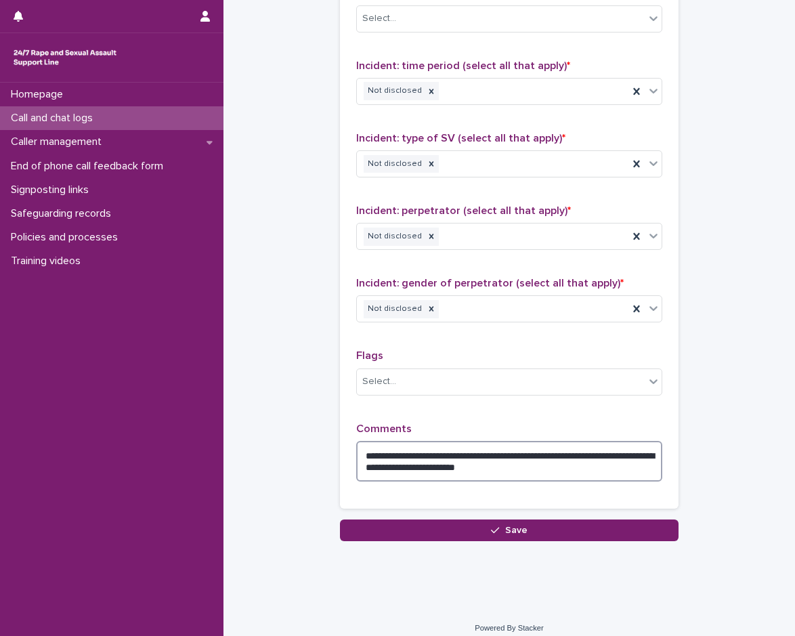
drag, startPoint x: 479, startPoint y: 452, endPoint x: 561, endPoint y: 467, distance: 83.2
click at [561, 467] on textarea "**********" at bounding box center [509, 461] width 306 height 41
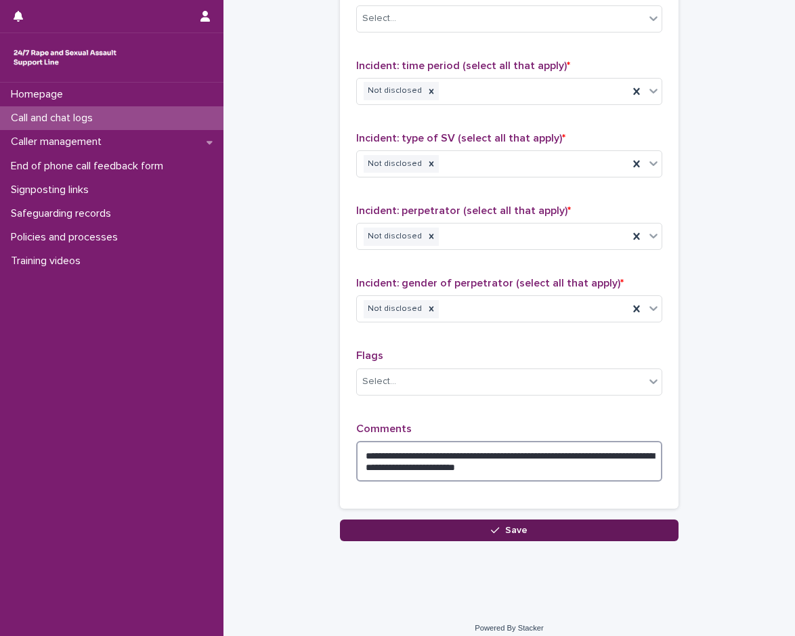
type textarea "**********"
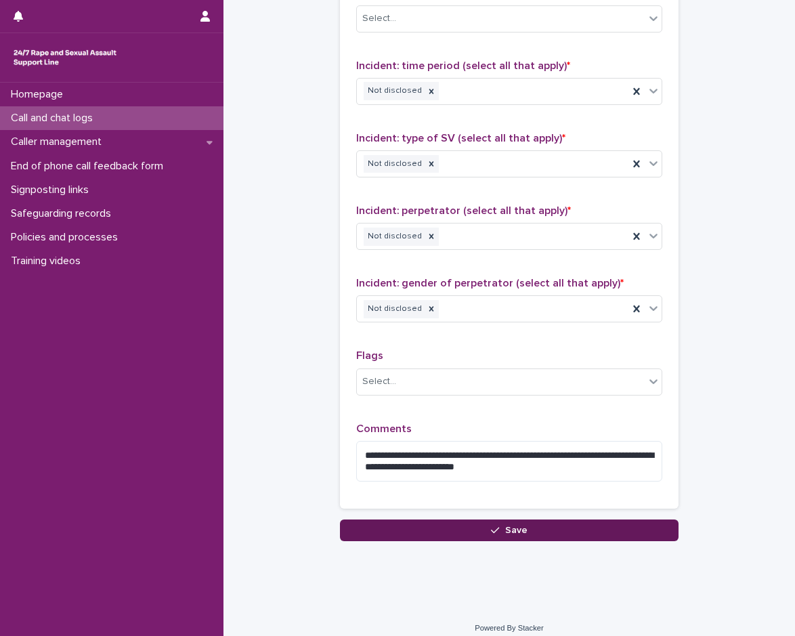
click at [548, 535] on button "Save" at bounding box center [509, 530] width 338 height 22
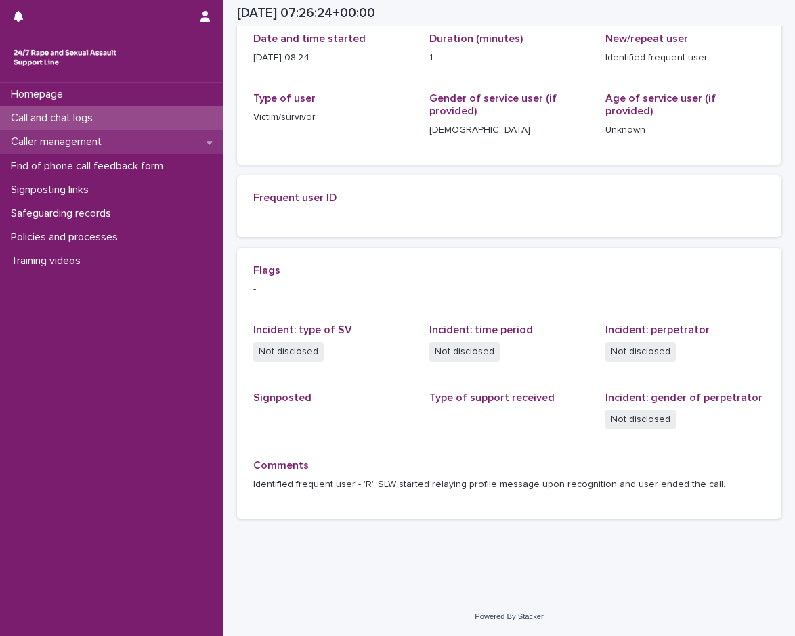
scroll to position [192, 0]
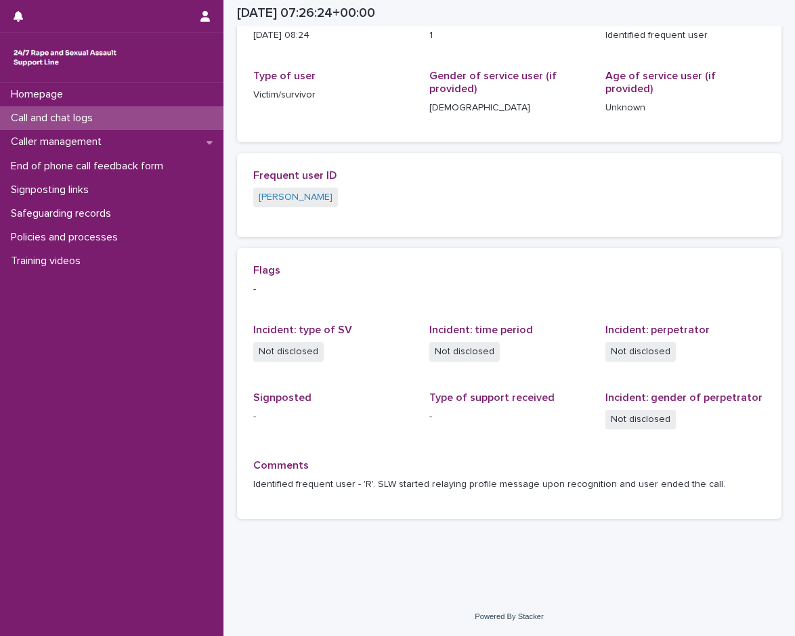
click at [82, 119] on p "Call and chat logs" at bounding box center [54, 118] width 98 height 13
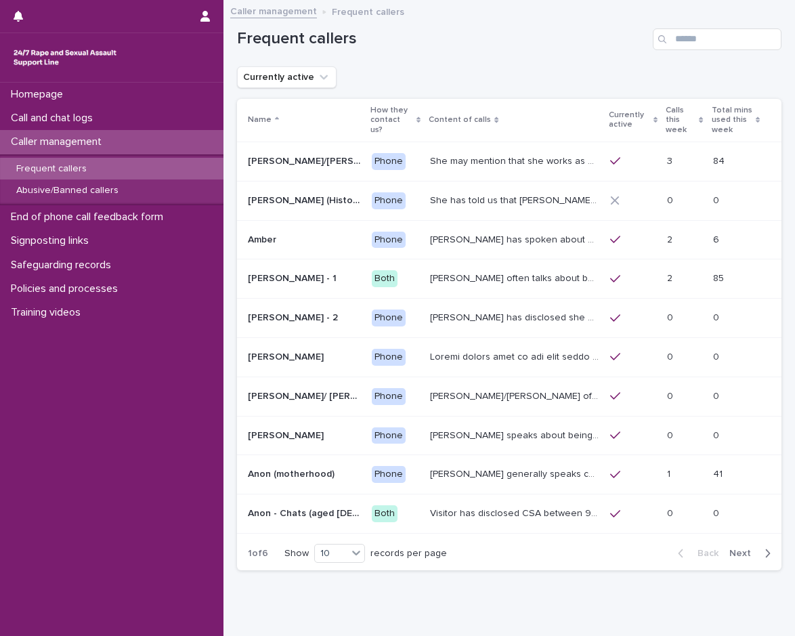
drag, startPoint x: 106, startPoint y: 162, endPoint x: 199, endPoint y: 171, distance: 93.2
click at [106, 162] on div "Frequent callers" at bounding box center [111, 169] width 223 height 22
click at [187, 196] on div "Abusive/Banned callers" at bounding box center [111, 190] width 223 height 22
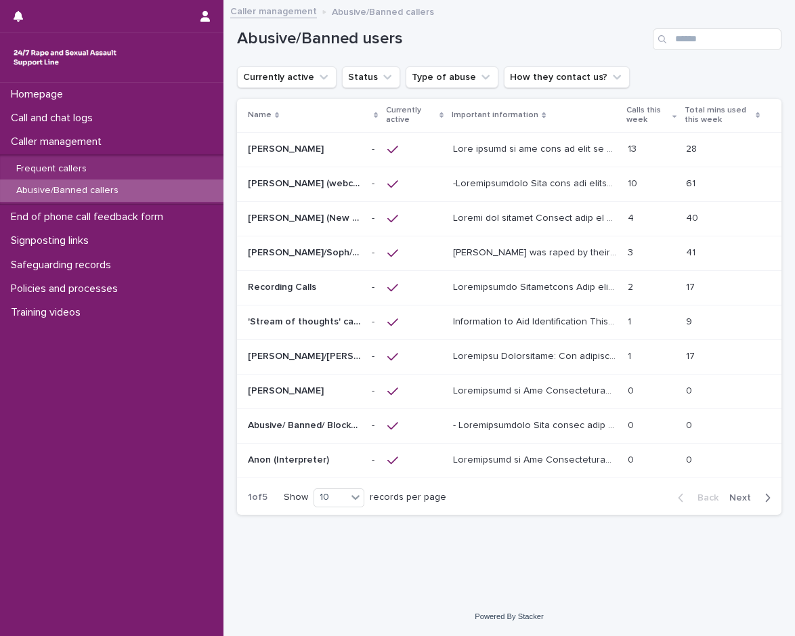
click at [298, 150] on p at bounding box center [304, 149] width 113 height 12
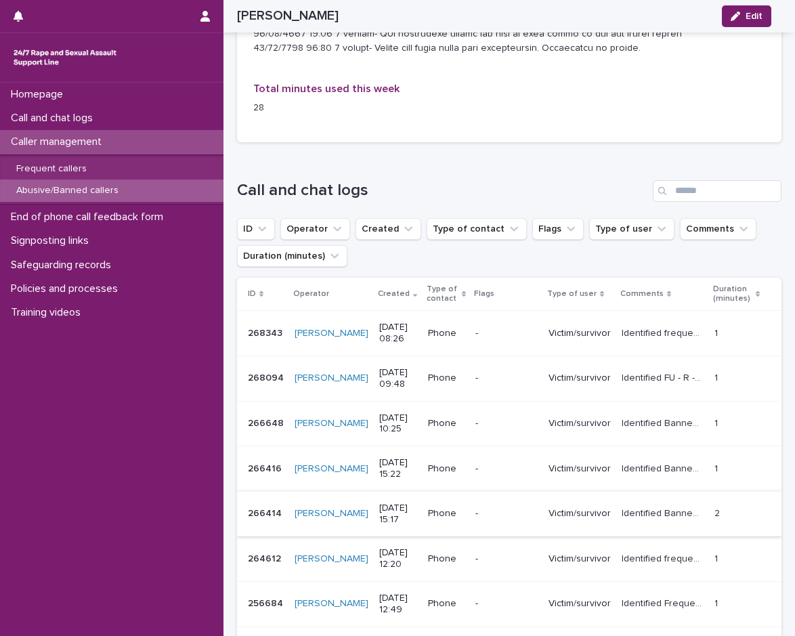
scroll to position [1755, 0]
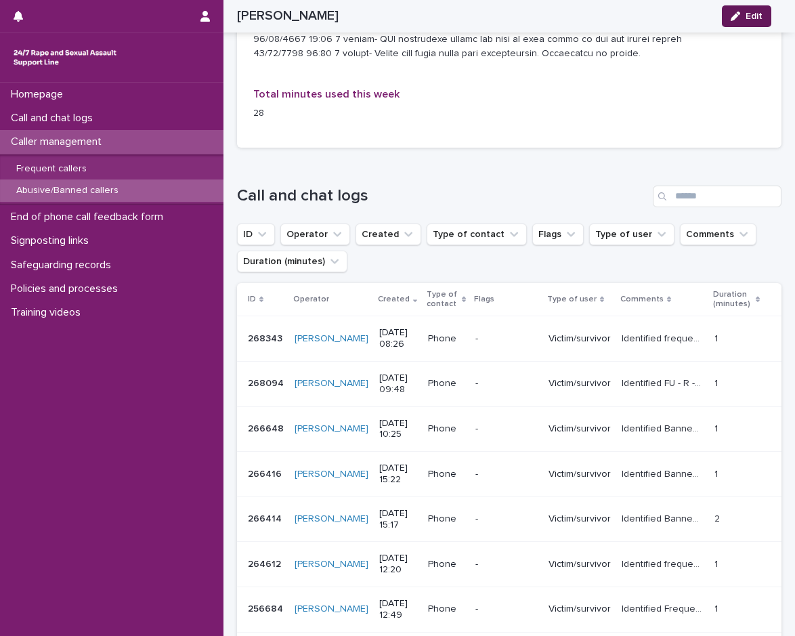
click at [733, 18] on icon "button" at bounding box center [734, 16] width 9 height 9
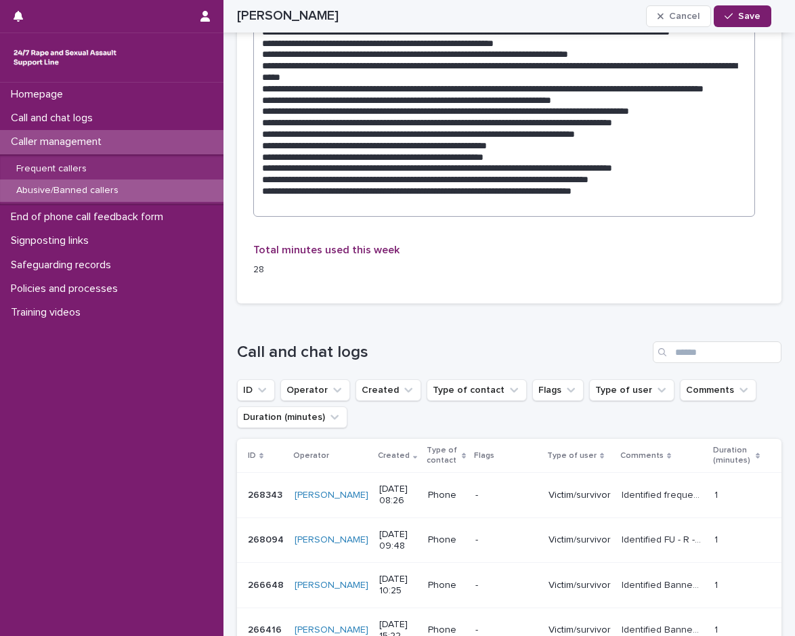
scroll to position [1484, 0]
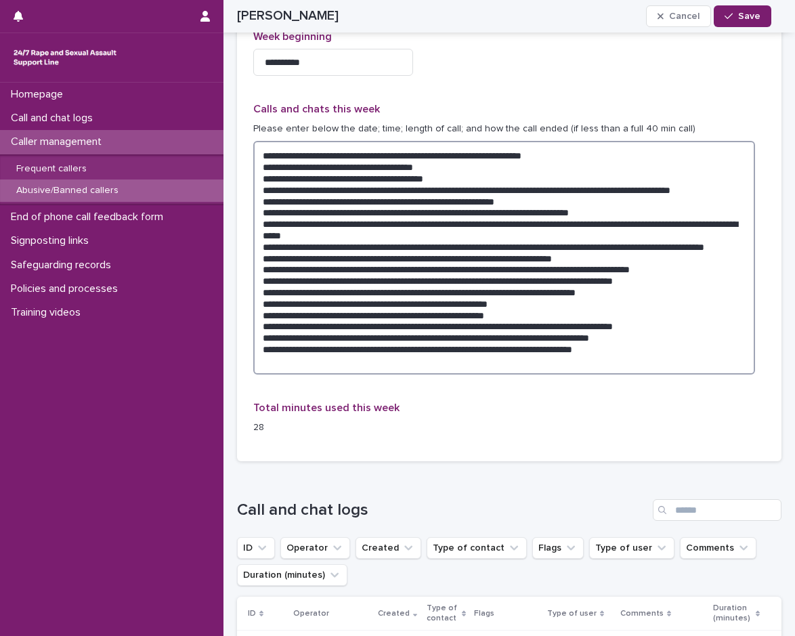
click at [667, 345] on textarea at bounding box center [504, 258] width 502 height 234
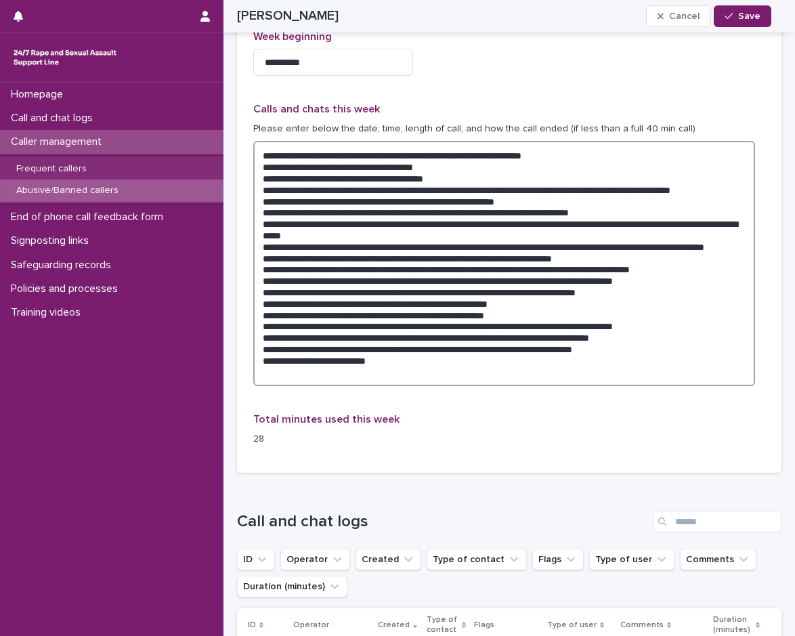
paste textarea "**********"
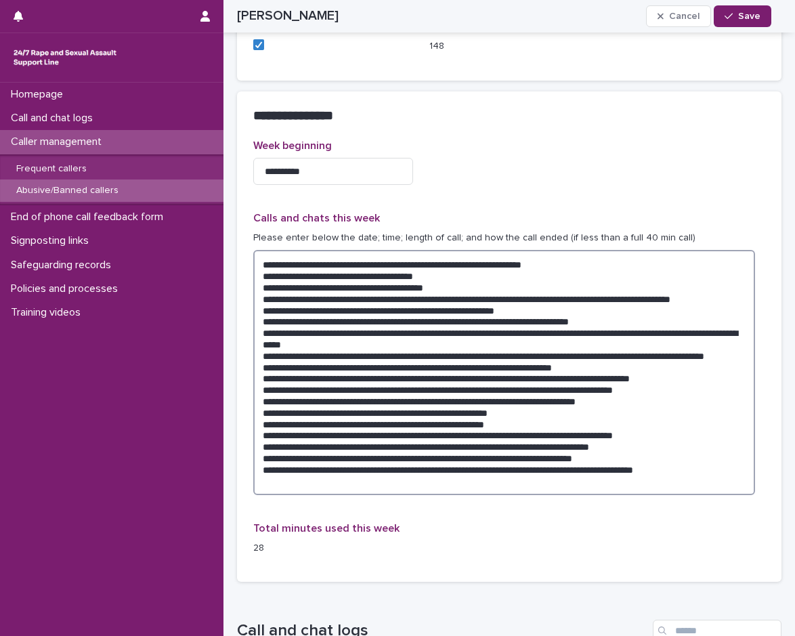
scroll to position [1336, 0]
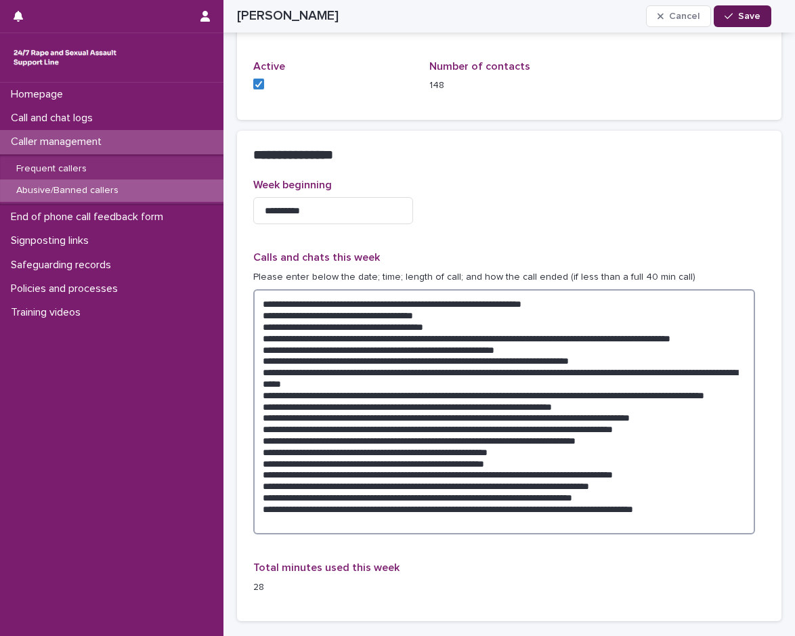
type textarea "**********"
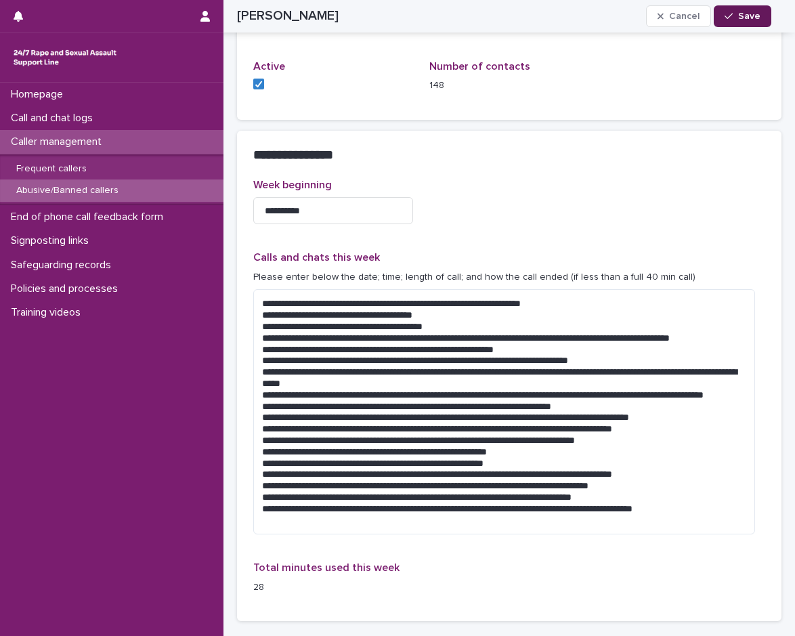
click at [752, 9] on button "Save" at bounding box center [742, 16] width 58 height 22
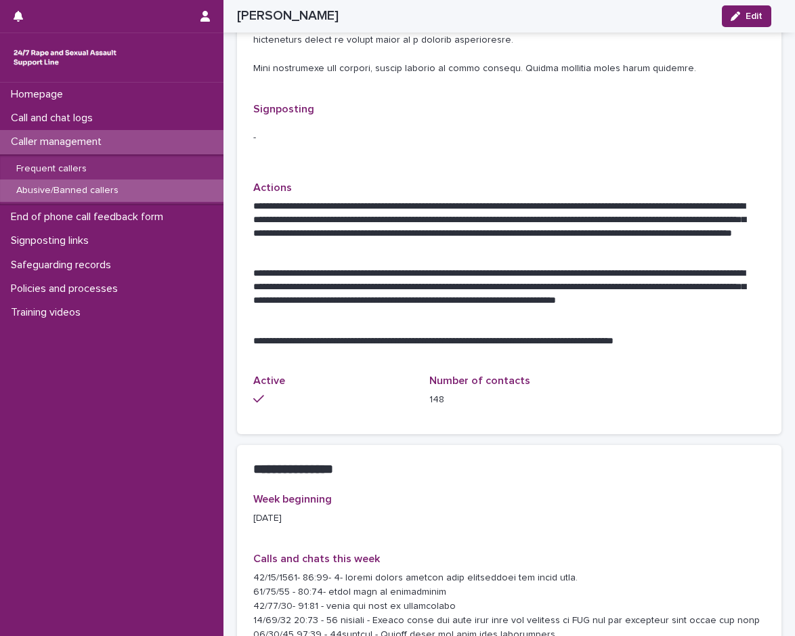
scroll to position [1316, 0]
